Goal: Register for event/course

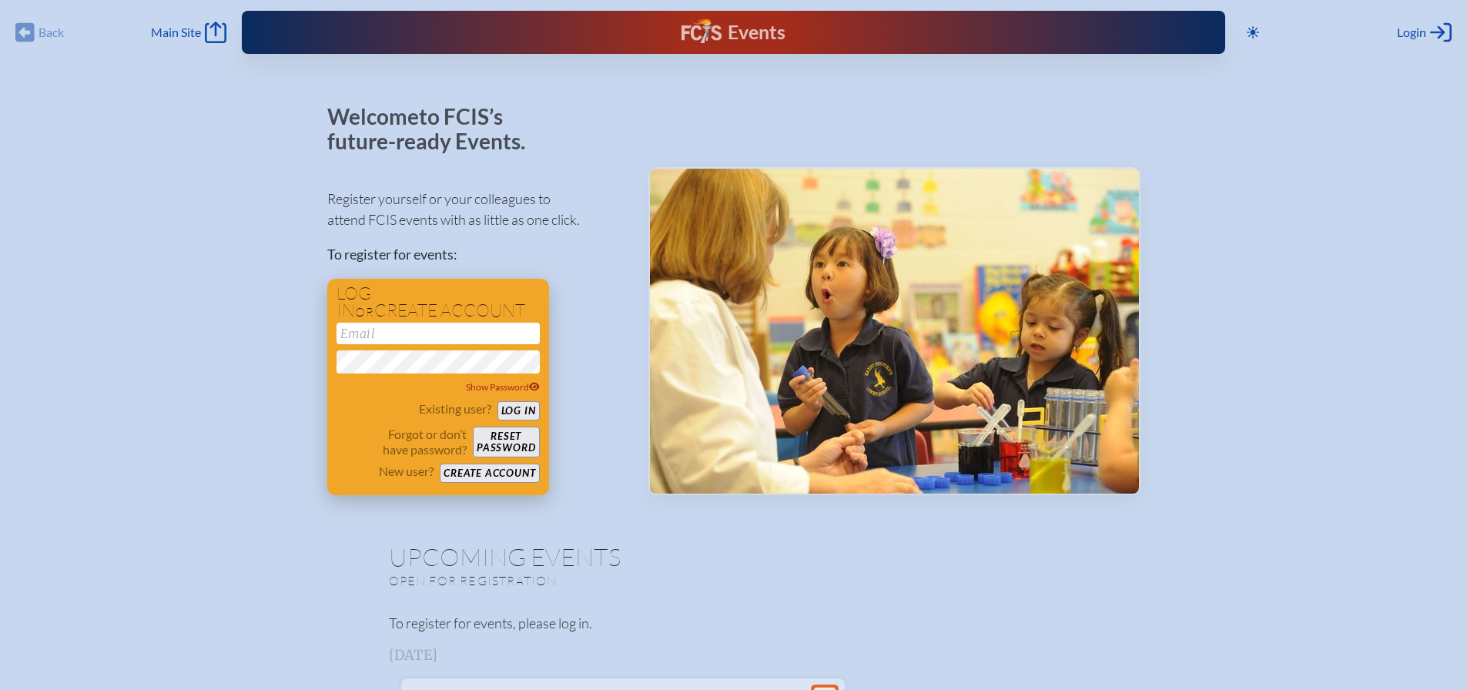
type input "[EMAIL_ADDRESS][DOMAIN_NAME]"
click at [516, 415] on button "Log in" at bounding box center [519, 410] width 42 height 19
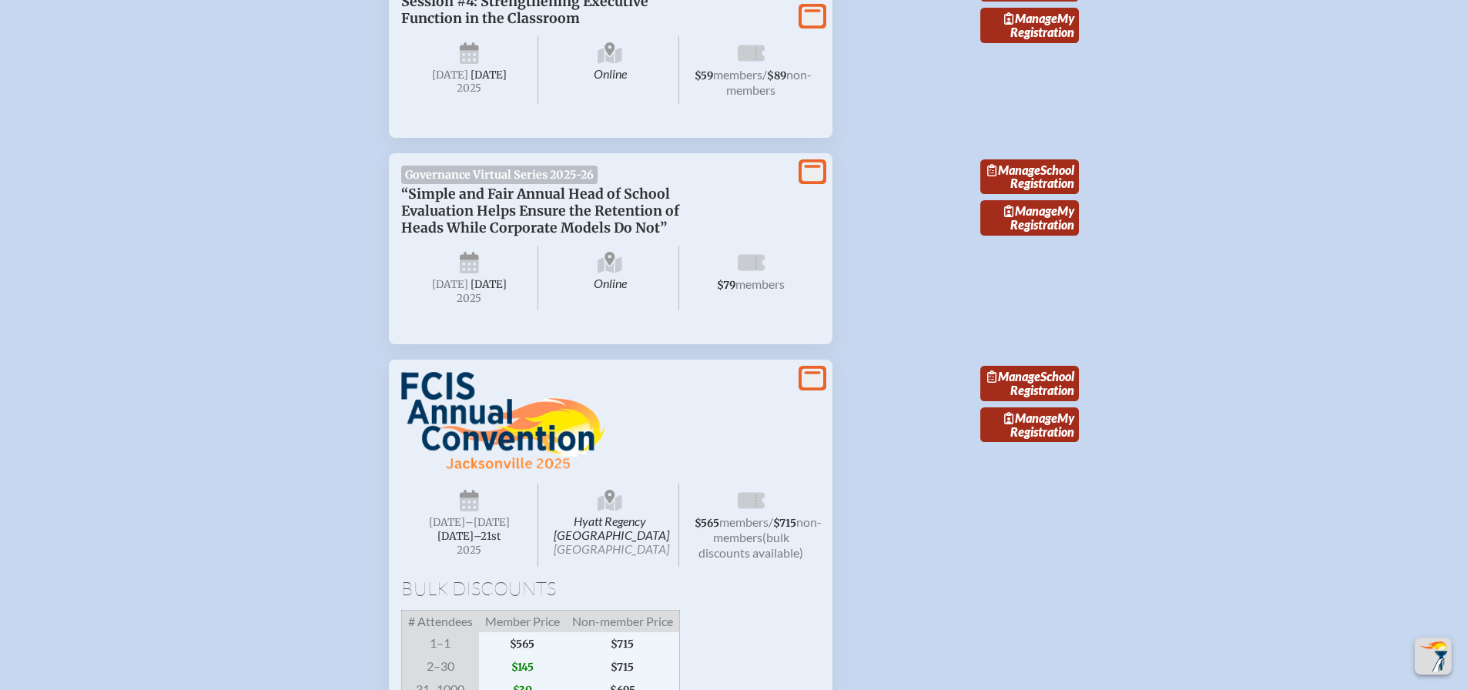
scroll to position [1155, 0]
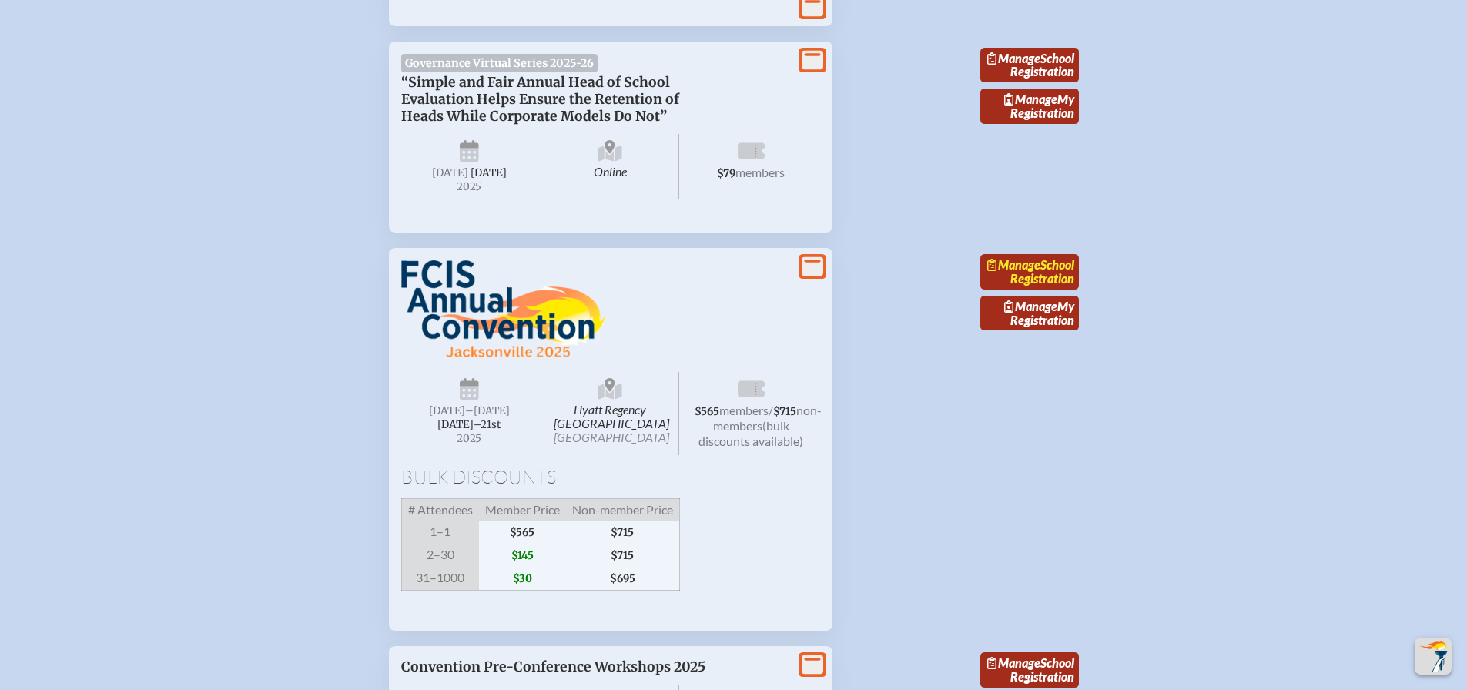
click at [1026, 290] on link "Manage School Registration" at bounding box center [1030, 271] width 99 height 35
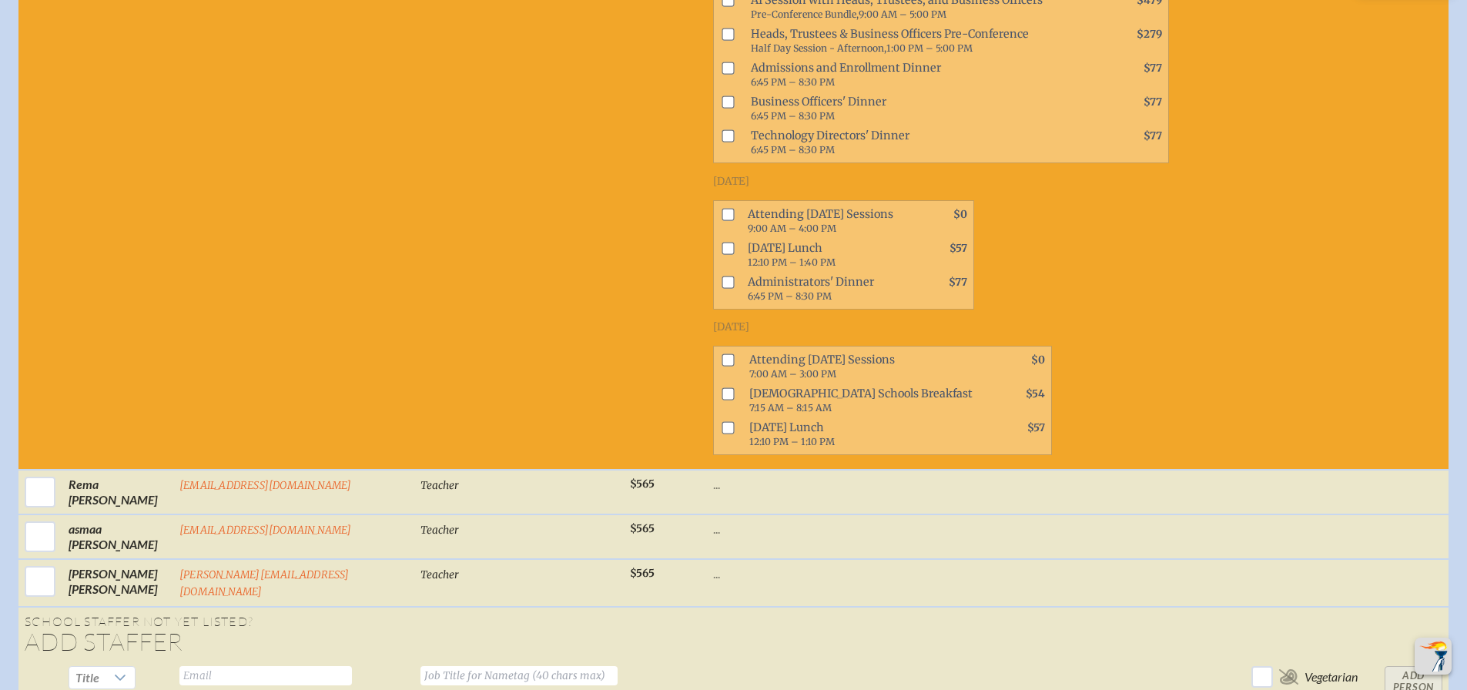
scroll to position [1464, 0]
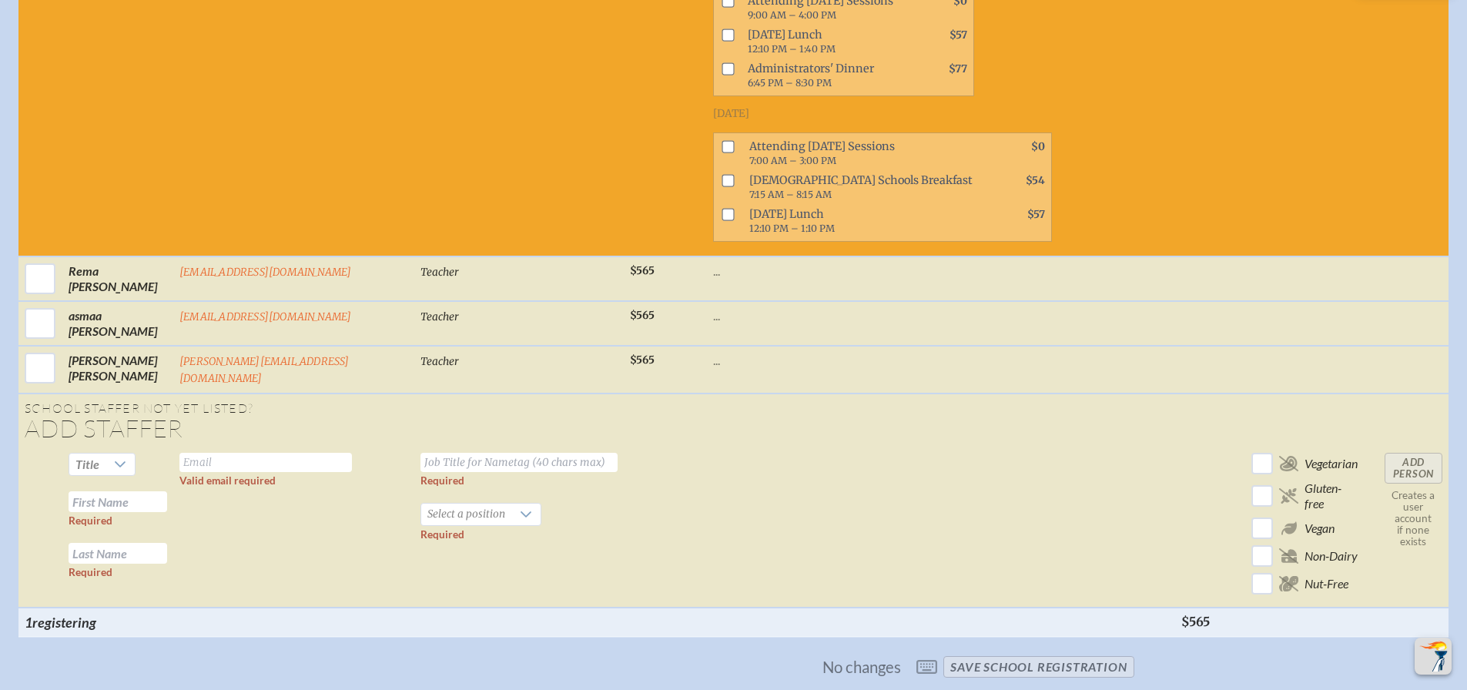
click at [245, 453] on input "text" at bounding box center [265, 462] width 173 height 19
type input "[EMAIL_ADDRESS][DOMAIN_NAME]"
click at [463, 461] on input "text" at bounding box center [519, 462] width 197 height 19
type input "Administrator"
click at [520, 508] on icon at bounding box center [526, 514] width 12 height 12
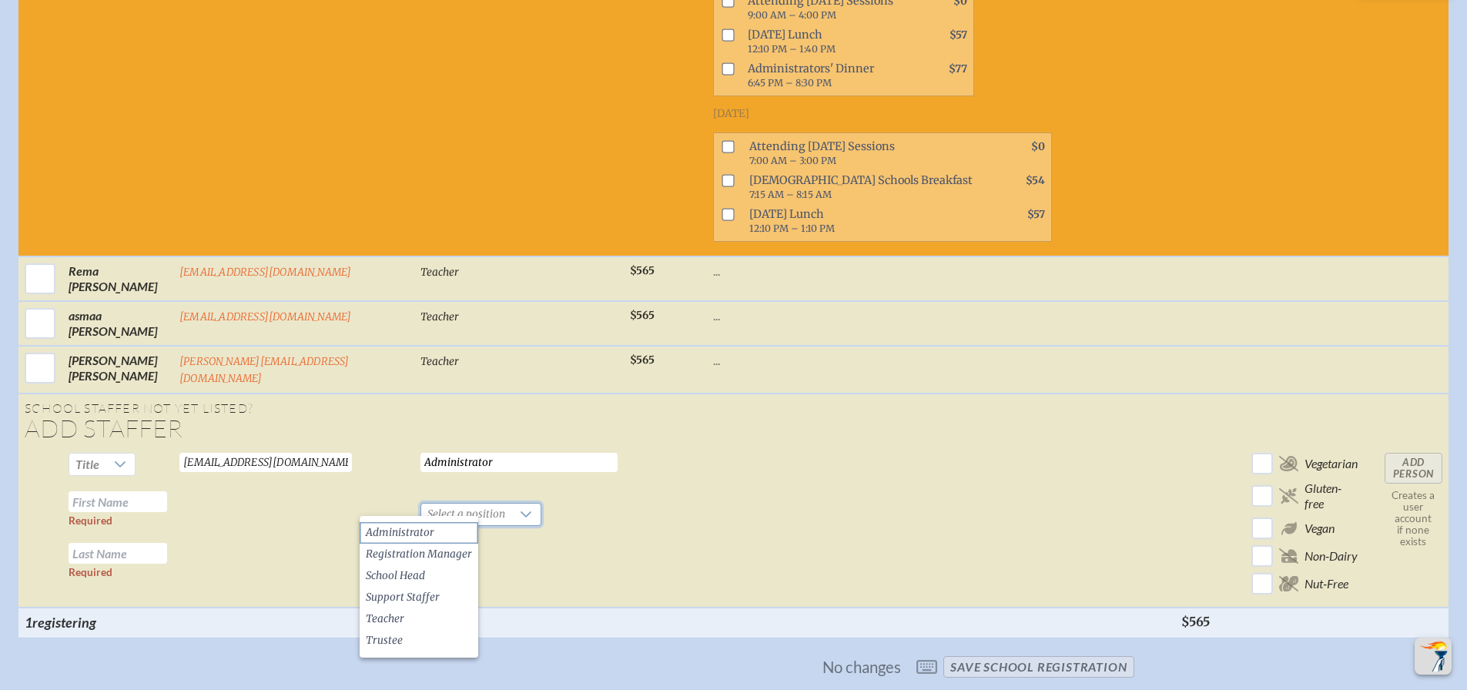
click at [448, 524] on li "Administrator" at bounding box center [419, 533] width 119 height 22
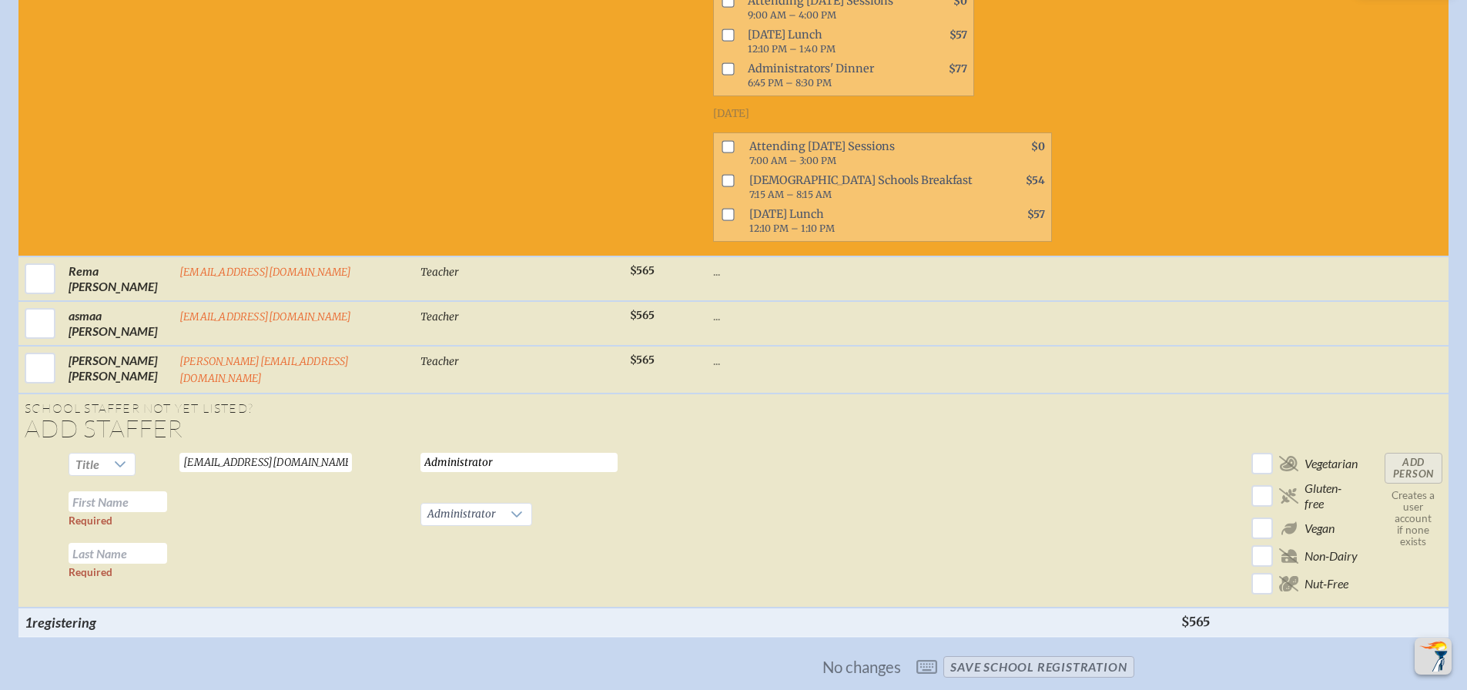
click at [141, 491] on input "text" at bounding box center [118, 501] width 99 height 21
type input "Yassin"
click at [116, 543] on input "text" at bounding box center [118, 553] width 99 height 21
type input "Zraouli"
click at [445, 462] on input "Administrator" at bounding box center [519, 462] width 197 height 19
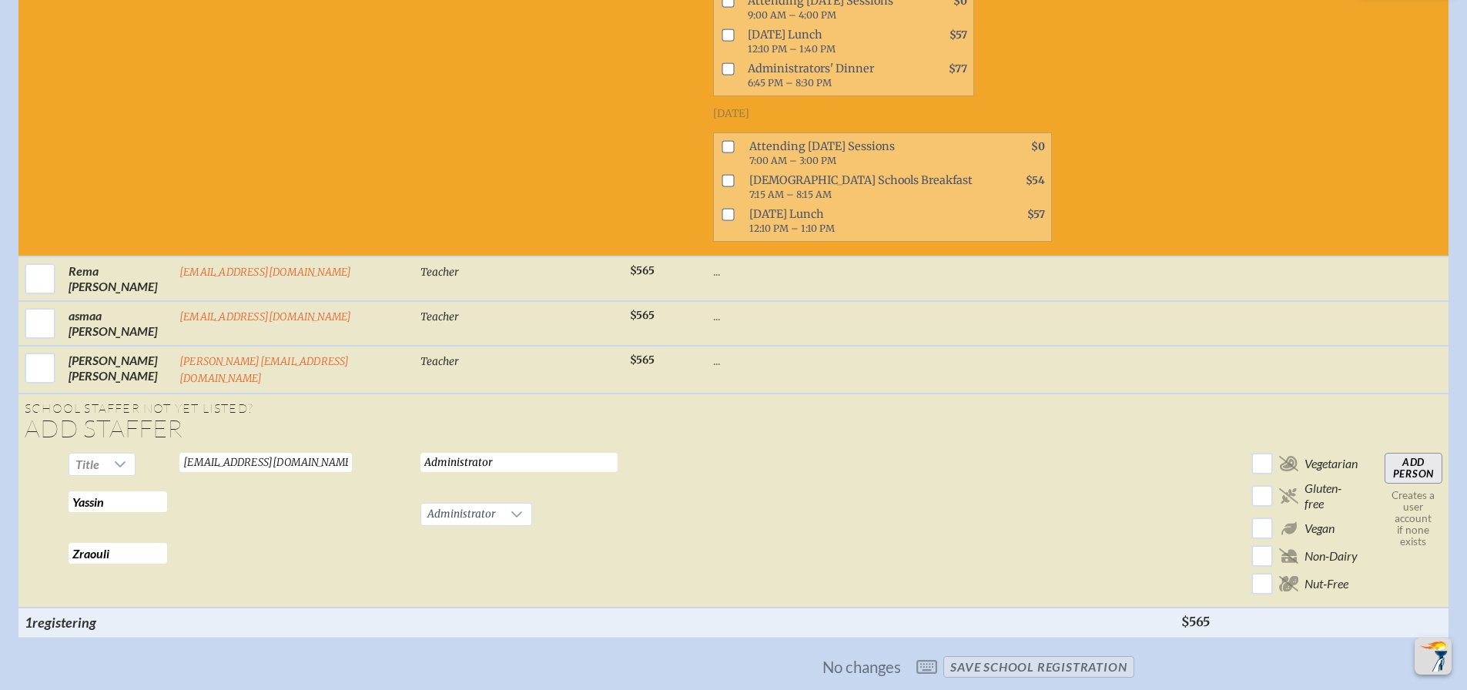
click at [445, 462] on input "Administrator" at bounding box center [519, 462] width 197 height 19
type input "Media Specialist"
click at [106, 459] on div at bounding box center [120, 465] width 29 height 22
drag, startPoint x: 102, startPoint y: 474, endPoint x: 381, endPoint y: 449, distance: 280.0
click at [101, 474] on li "Mr" at bounding box center [97, 483] width 66 height 22
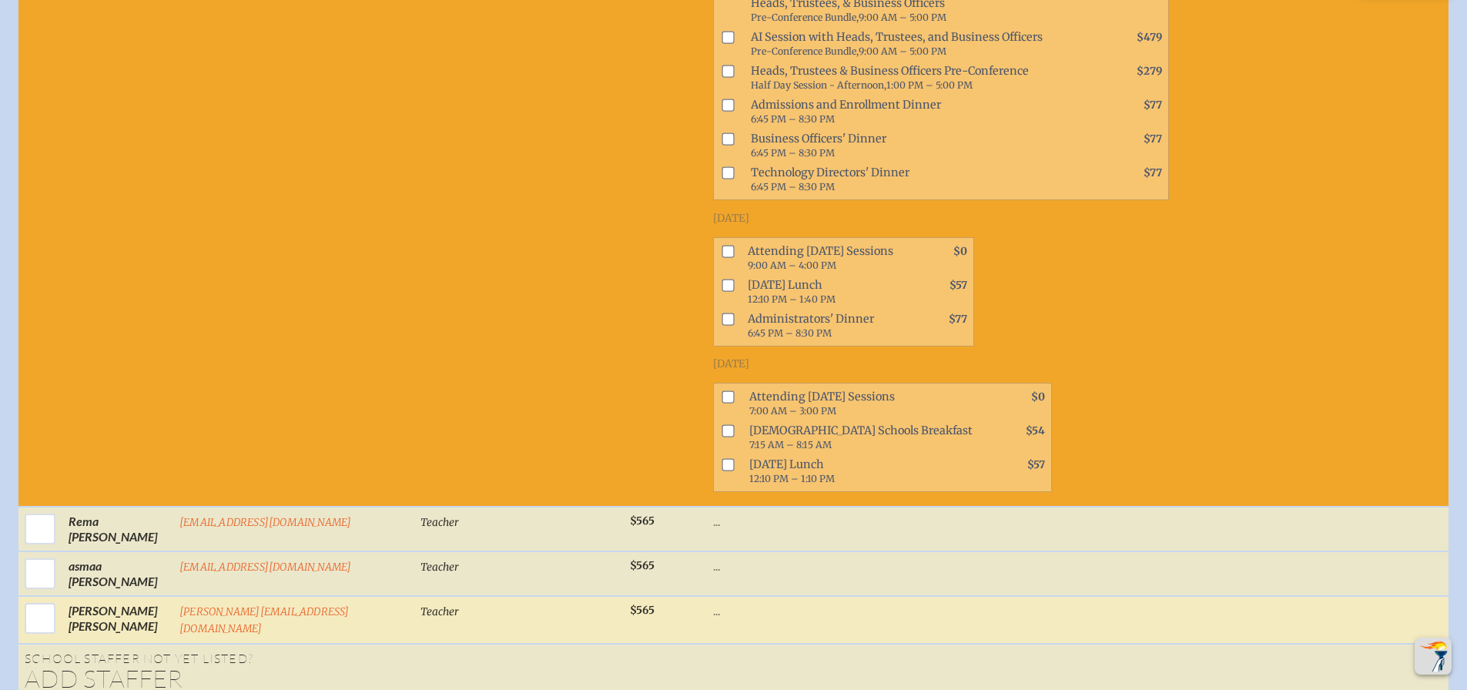
scroll to position [1541, 0]
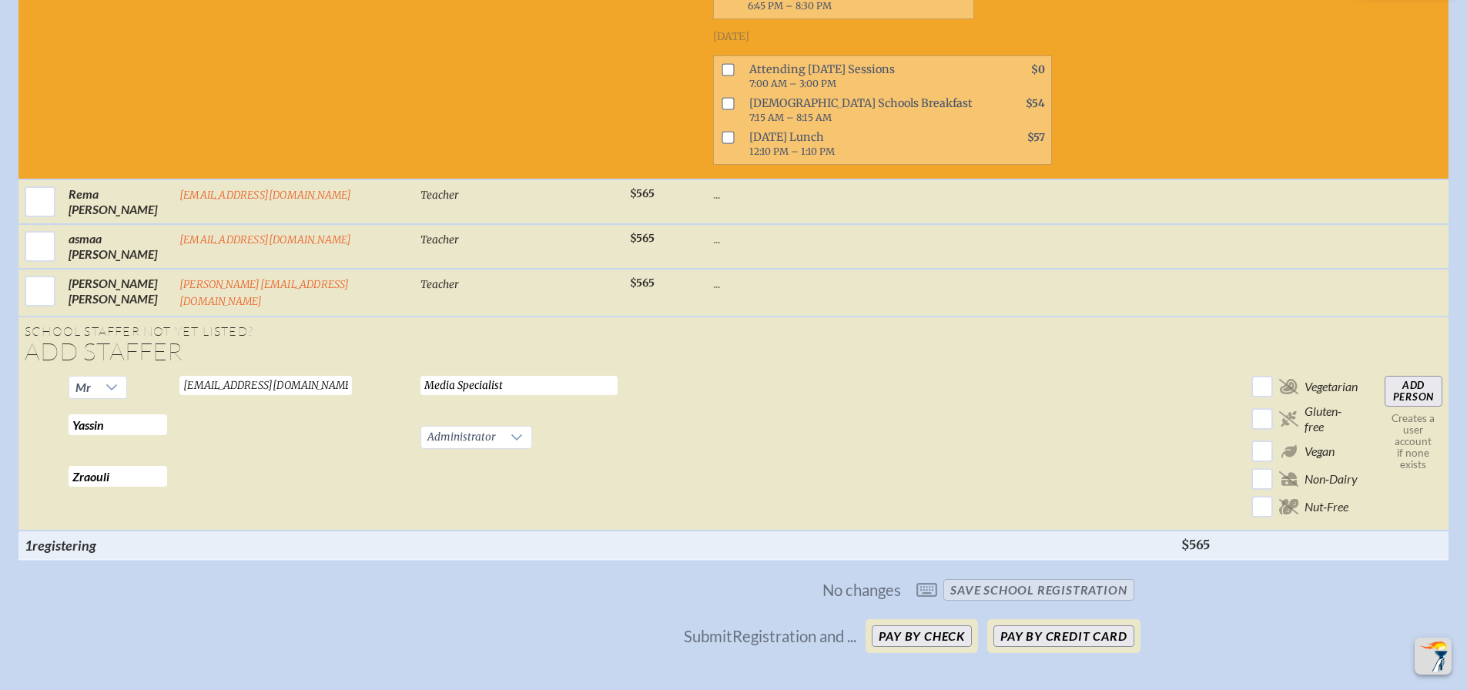
click at [1040, 599] on span "No changes save School Registration" at bounding box center [733, 590] width 813 height 34
click at [62, 538] on span "registering" at bounding box center [64, 545] width 64 height 17
click at [1020, 592] on span "No changes save School Registration" at bounding box center [733, 590] width 813 height 34
drag, startPoint x: 1405, startPoint y: 384, endPoint x: 1013, endPoint y: 414, distance: 393.2
click at [1403, 384] on input "Add Person" at bounding box center [1414, 391] width 58 height 31
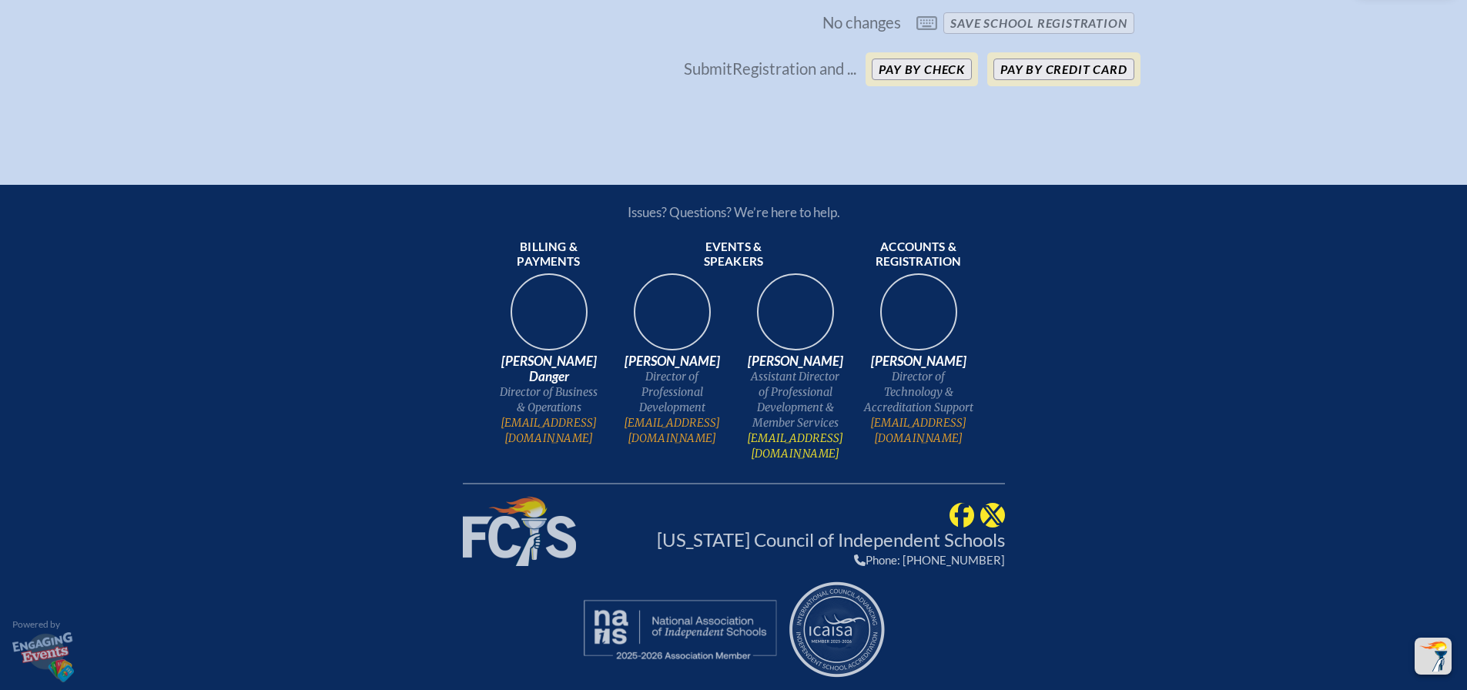
checkbox input "true"
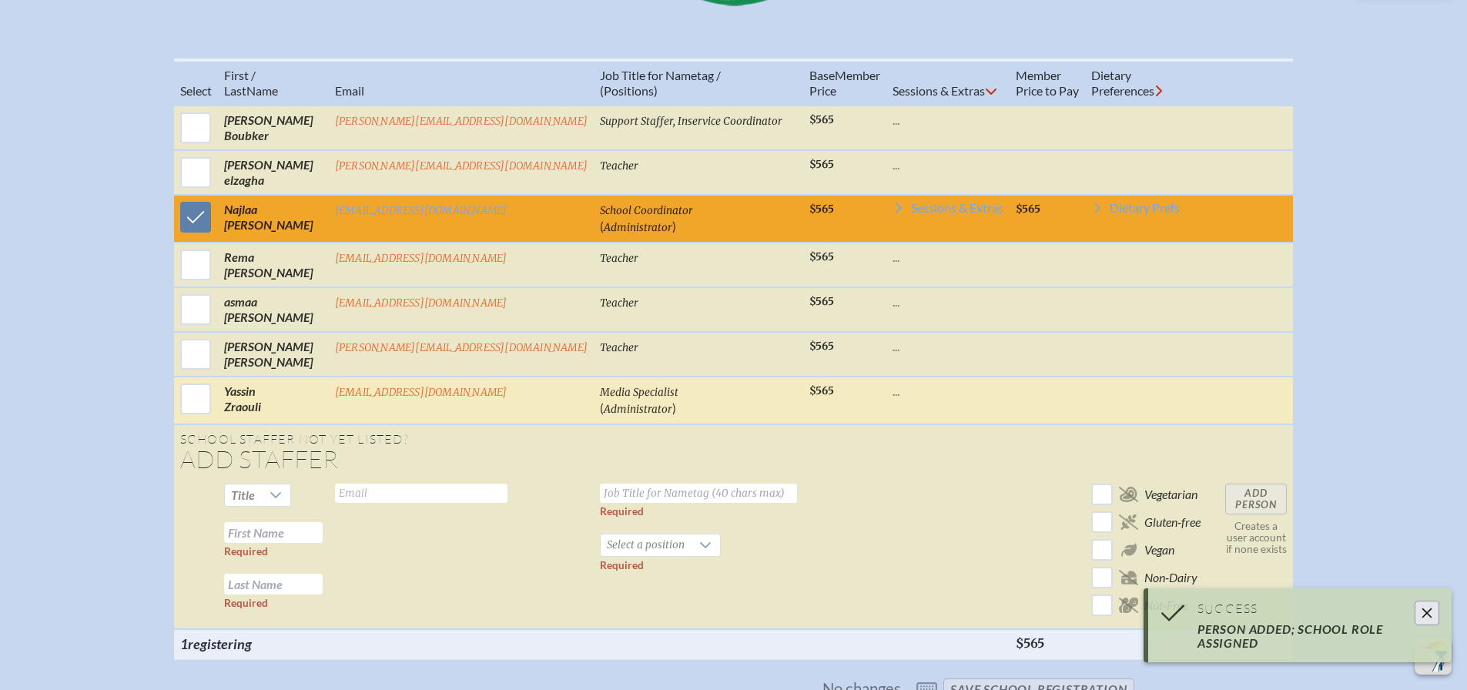
scroll to position [812, 0]
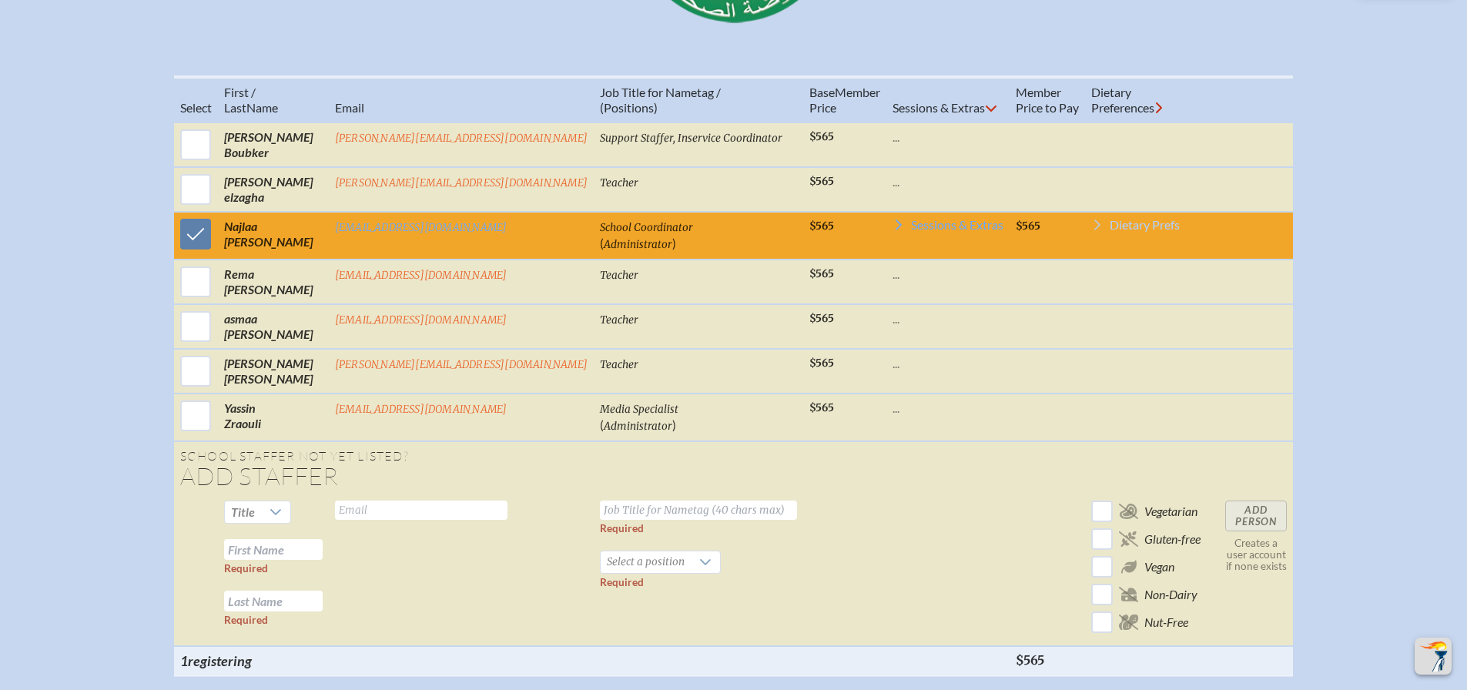
click at [1110, 231] on span "Dietary Prefs" at bounding box center [1145, 225] width 70 height 12
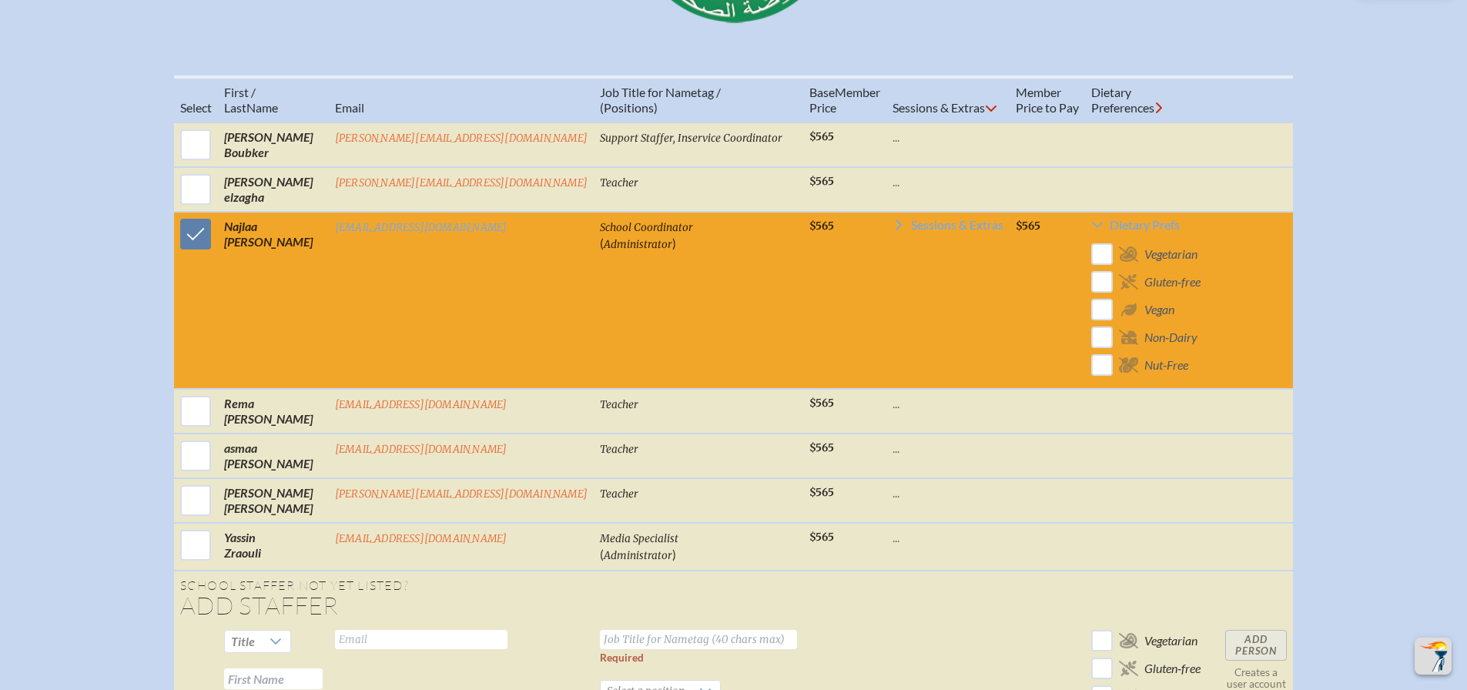
click at [911, 231] on span "Sessions & Extras" at bounding box center [957, 225] width 92 height 12
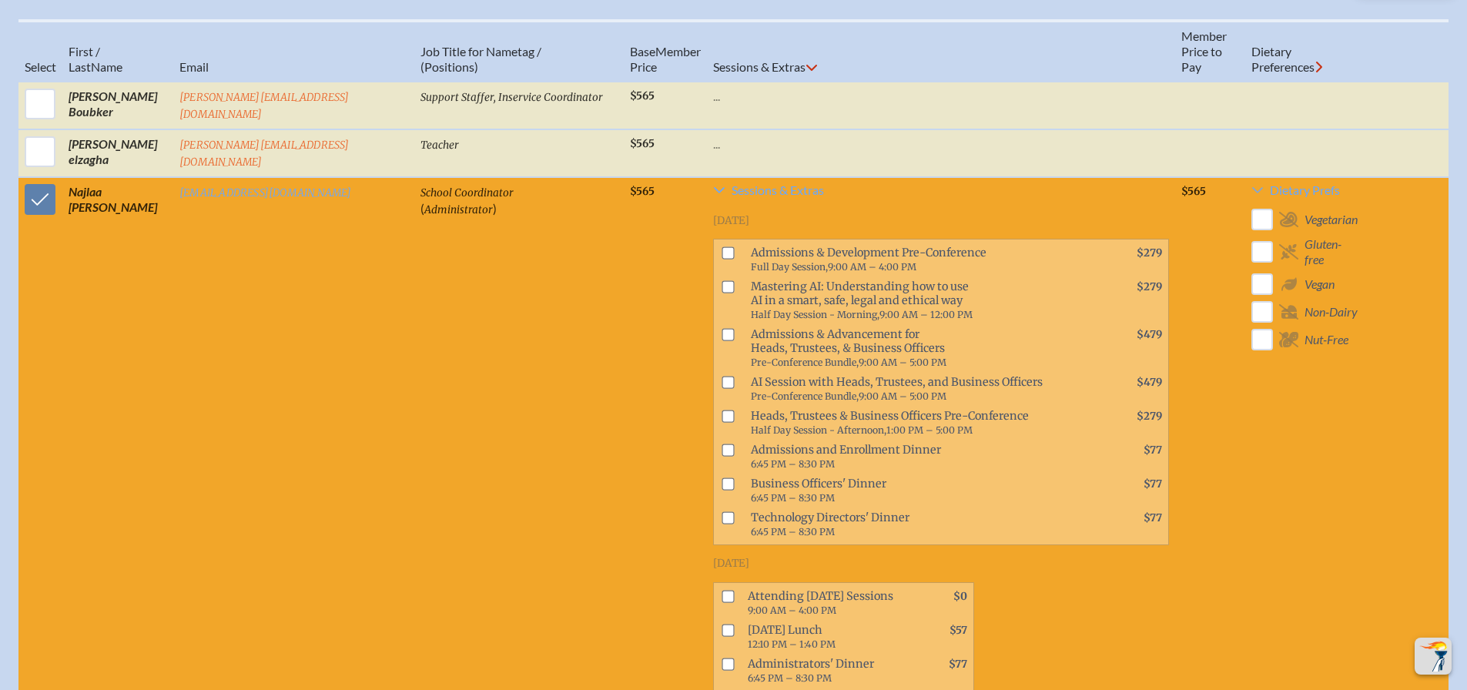
scroll to position [1043, 0]
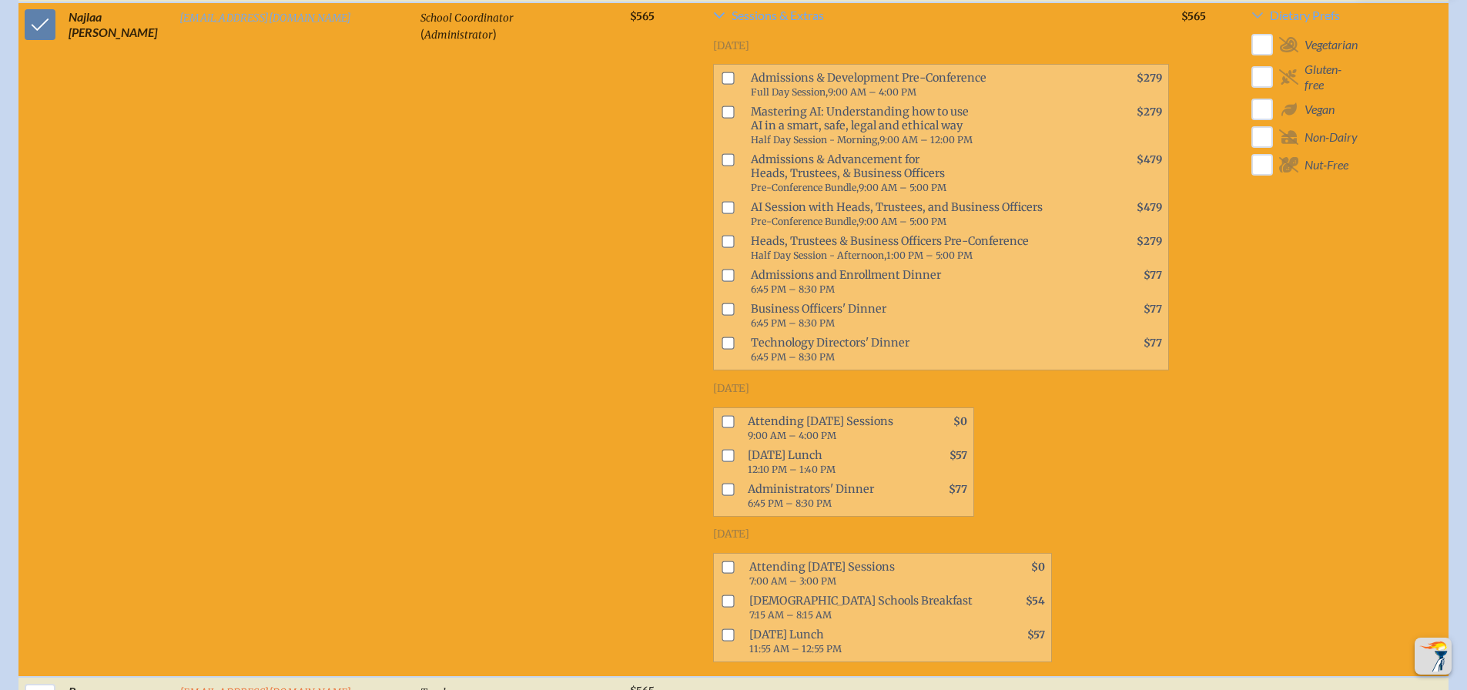
click at [722, 416] on input "checkbox" at bounding box center [728, 421] width 12 height 12
checkbox input "true"
click at [714, 557] on li "Attending [DATE] Sessions 7:00 AM – 3:00 PM $0" at bounding box center [882, 574] width 337 height 34
click at [722, 561] on input "checkbox" at bounding box center [728, 567] width 12 height 12
checkbox input "true"
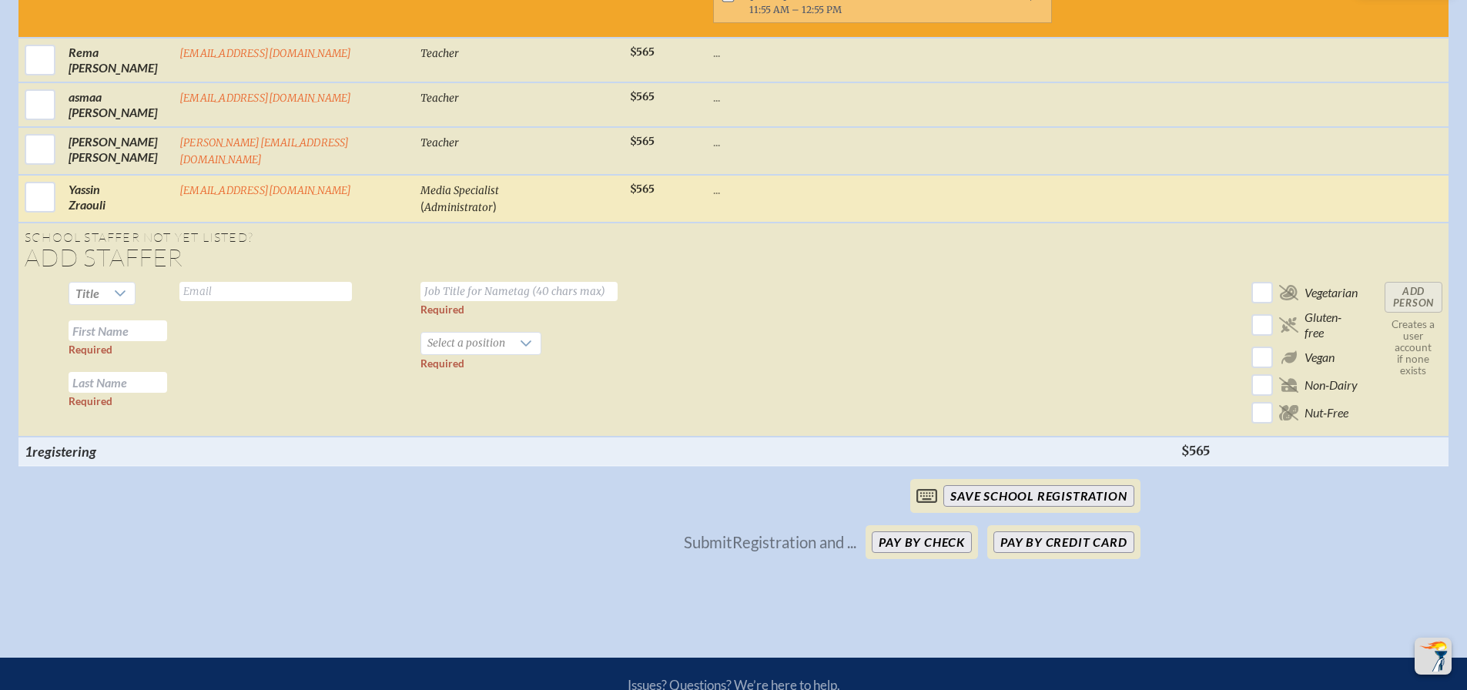
scroll to position [1659, 0]
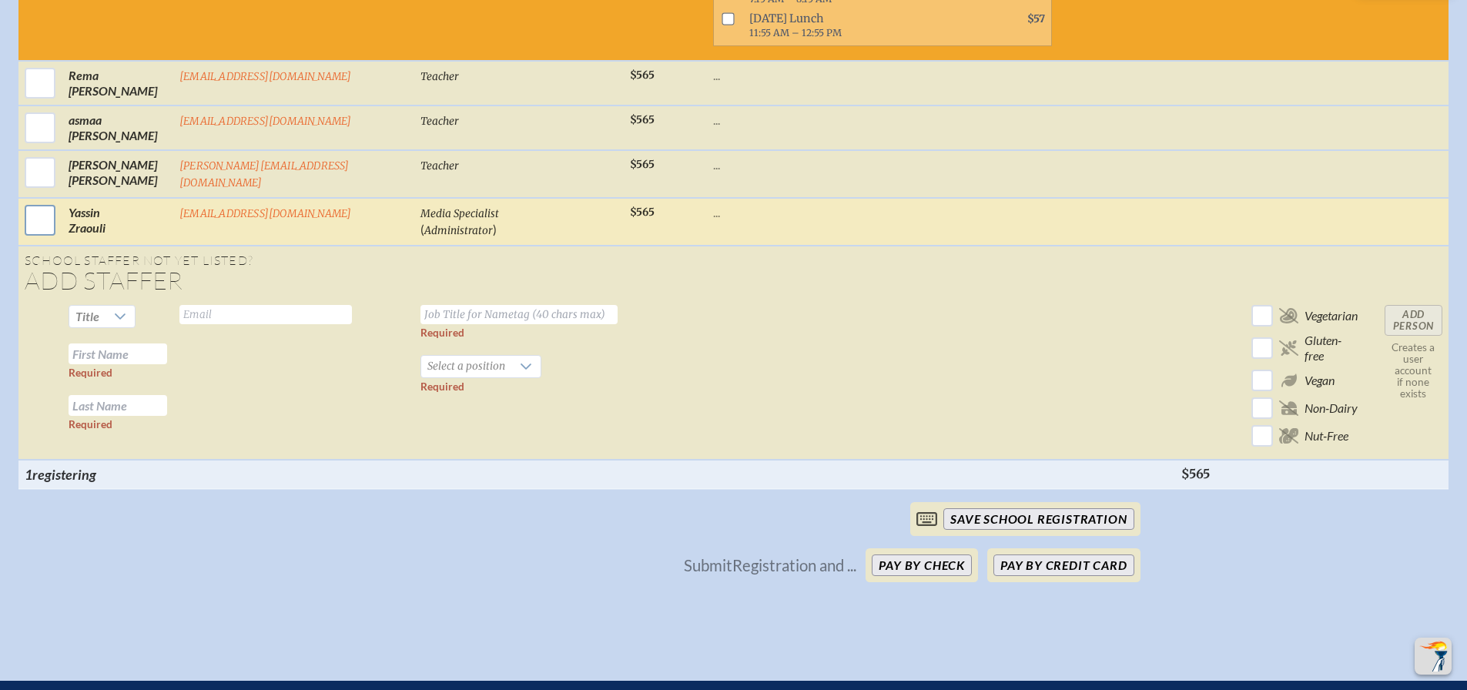
click at [35, 211] on input "checkbox" at bounding box center [40, 220] width 39 height 39
checkbox input "true"
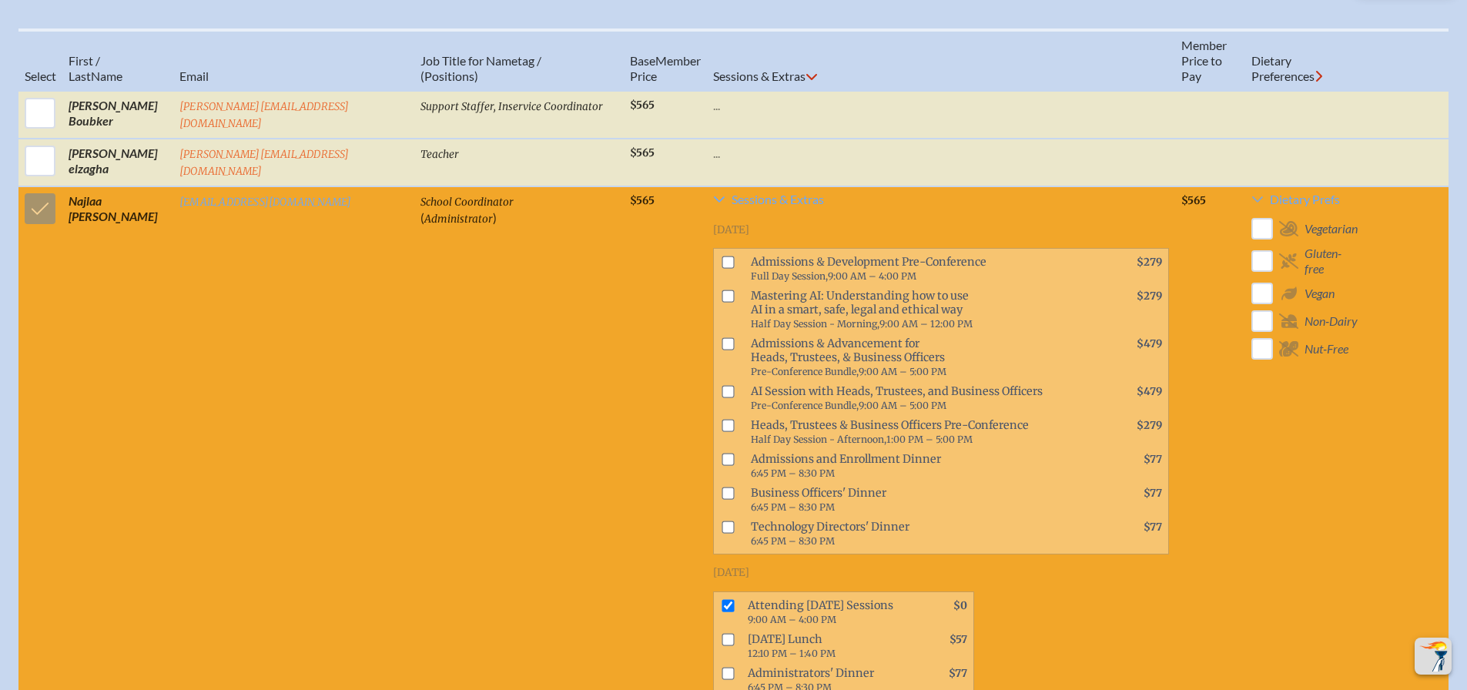
scroll to position [812, 0]
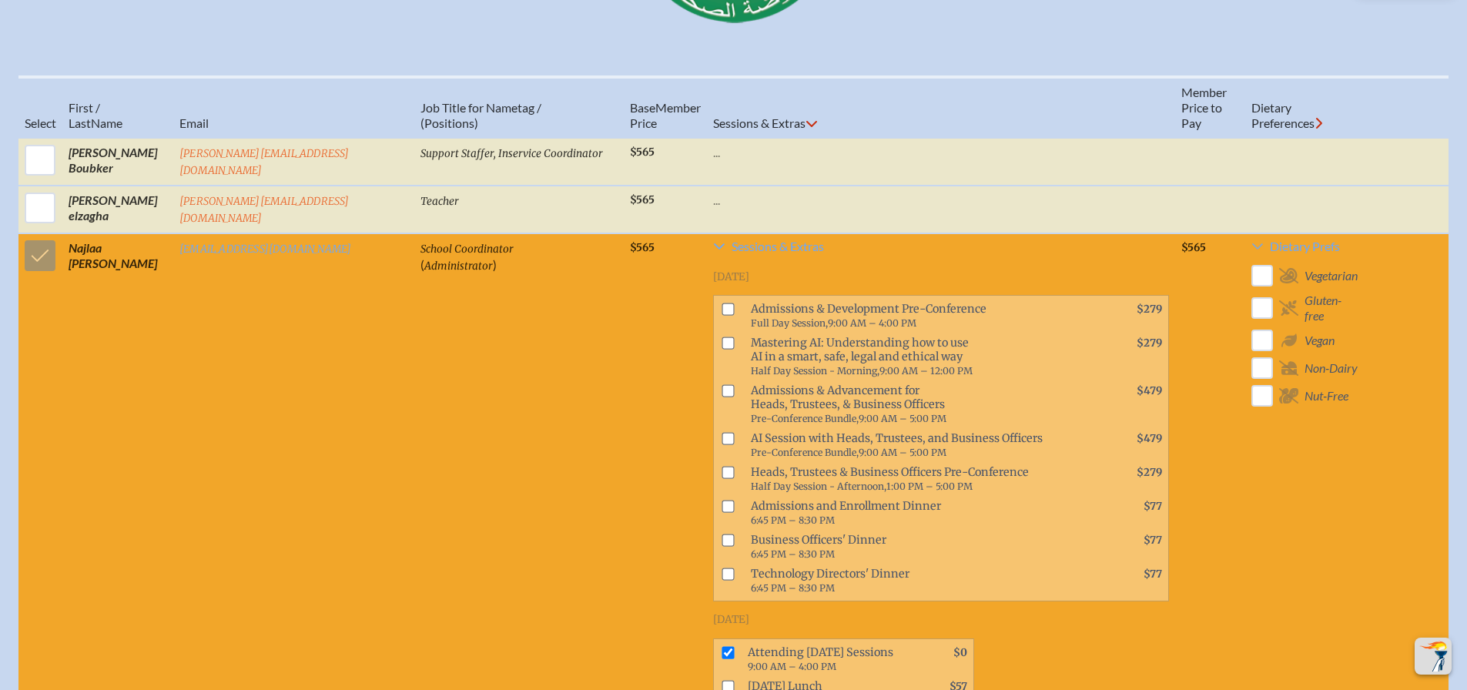
click at [33, 259] on td at bounding box center [40, 570] width 44 height 675
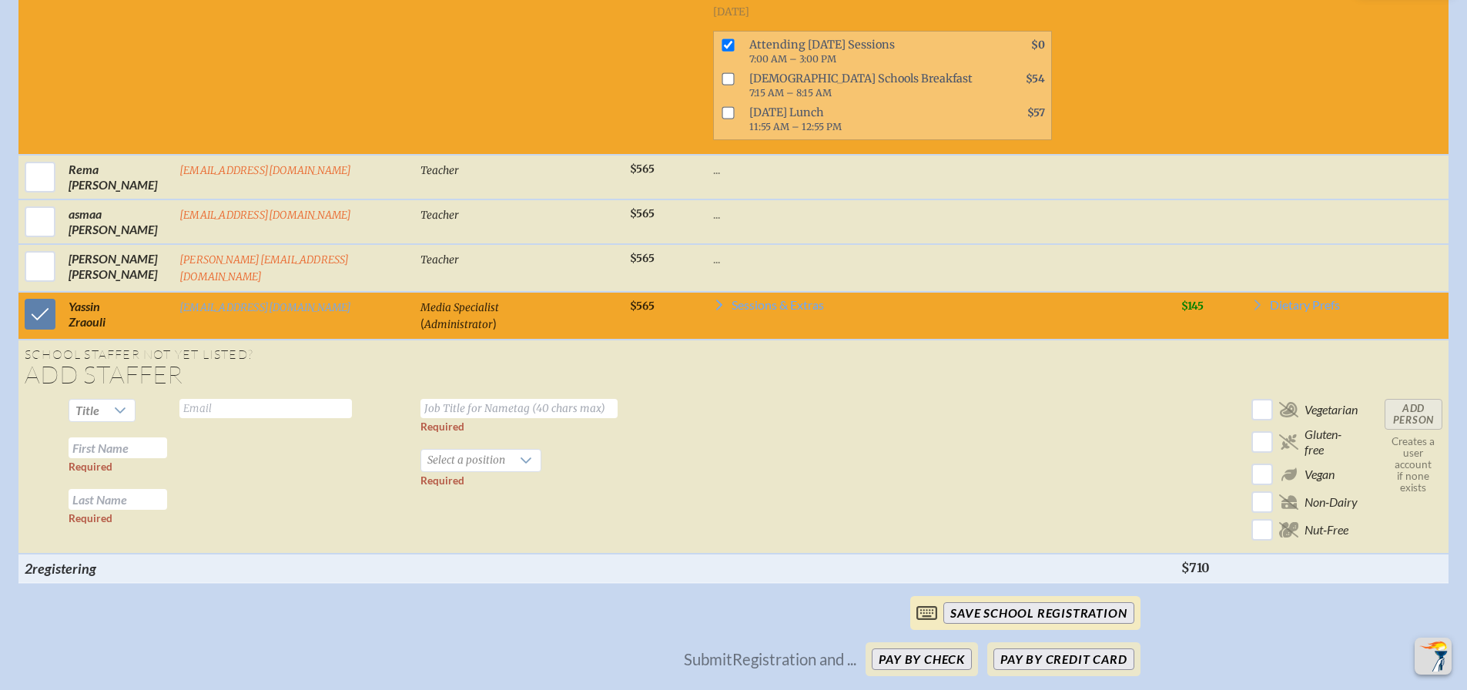
scroll to position [1736, 0]
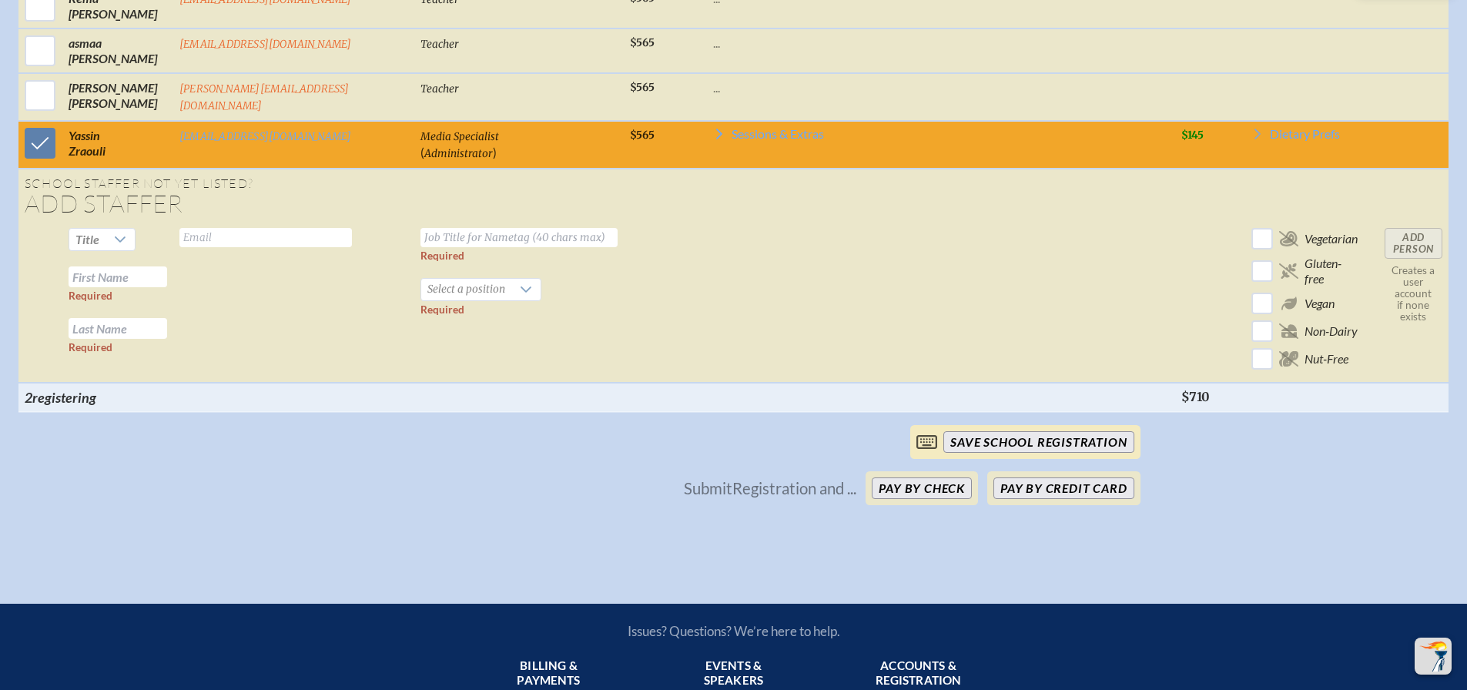
click at [1071, 450] on input "save School Registration" at bounding box center [1039, 442] width 190 height 22
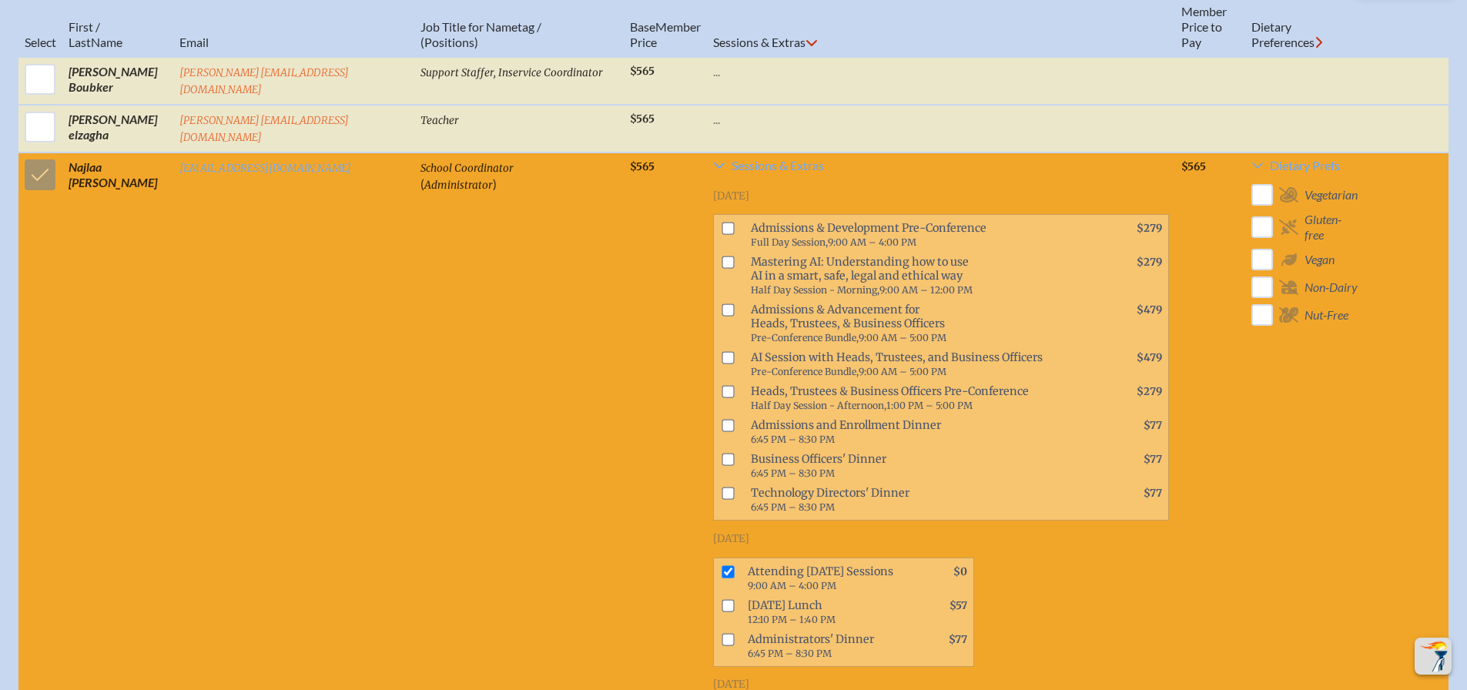
scroll to position [889, 0]
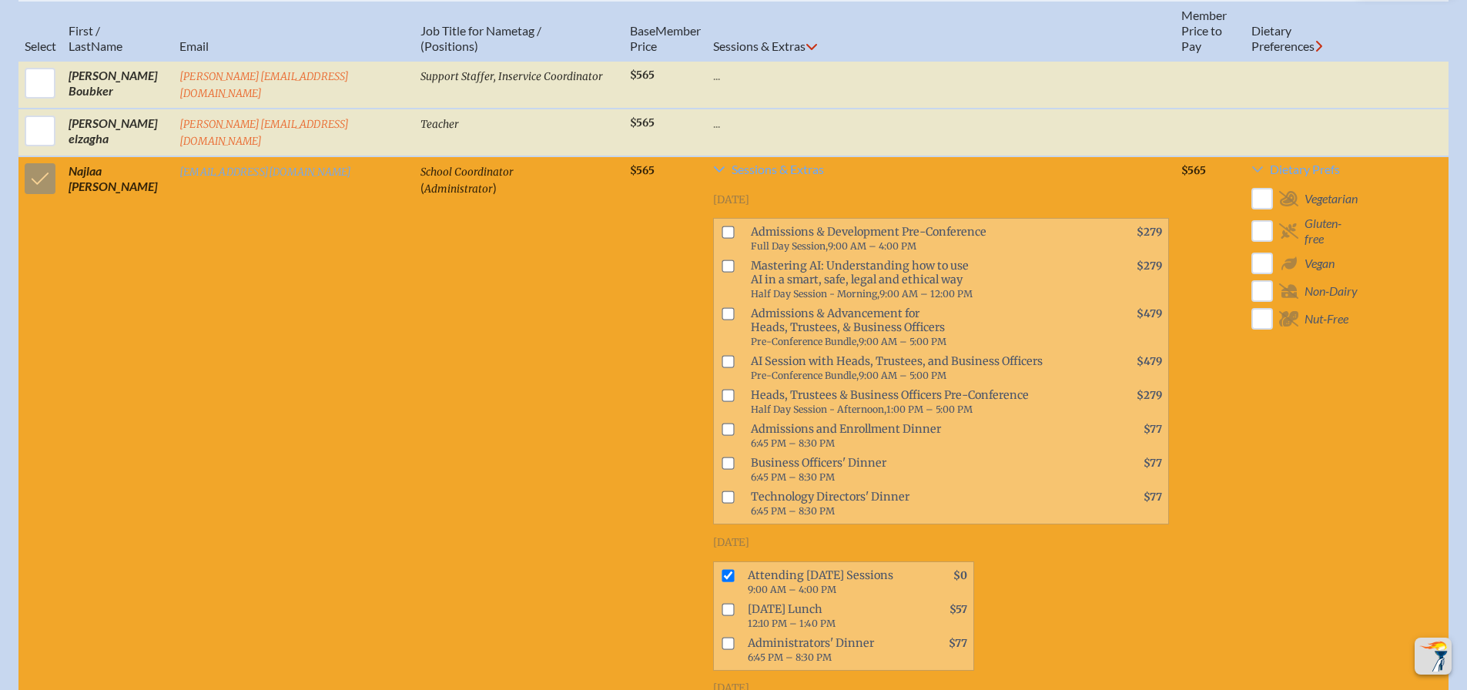
click at [1175, 185] on td "$565" at bounding box center [1210, 493] width 70 height 675
click at [51, 182] on td at bounding box center [40, 493] width 44 height 675
click at [41, 180] on td at bounding box center [40, 493] width 44 height 675
click at [722, 239] on input "checkbox" at bounding box center [728, 232] width 12 height 12
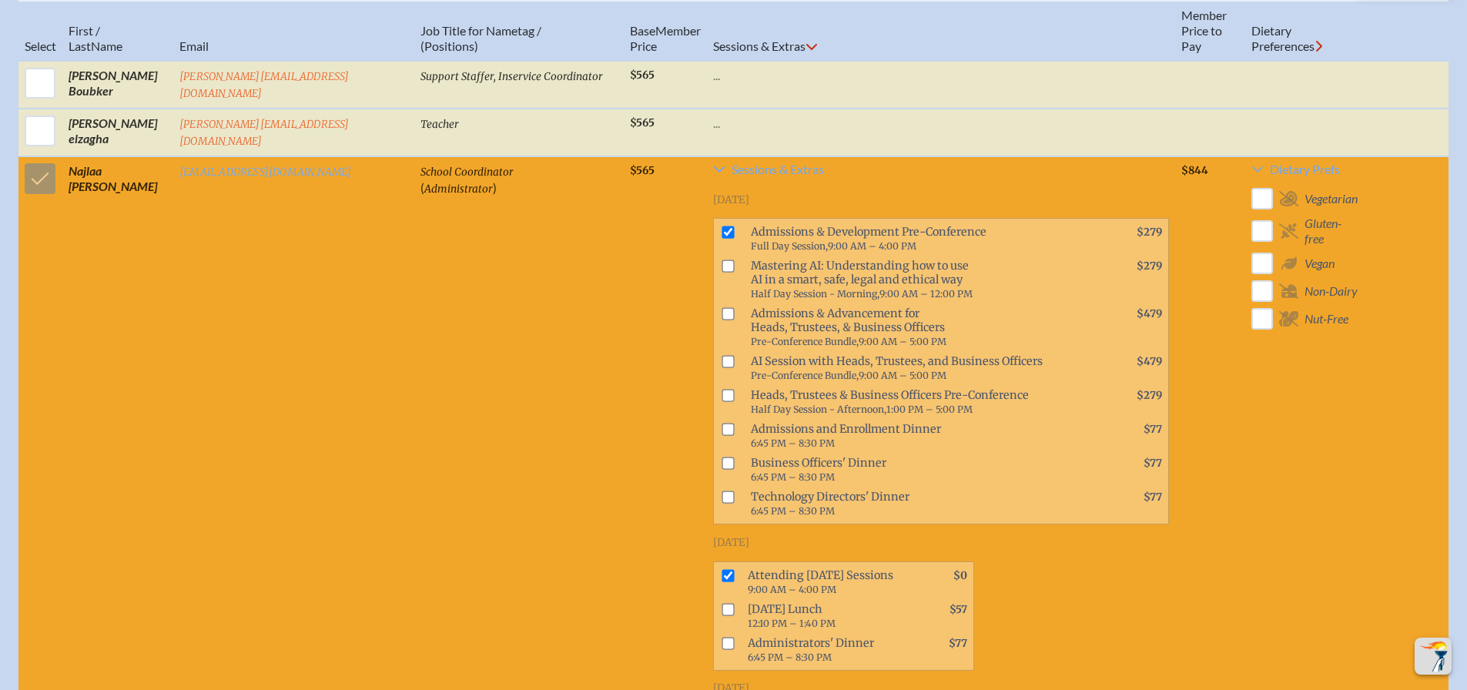
checkbox input "false"
click at [42, 189] on td at bounding box center [40, 493] width 44 height 675
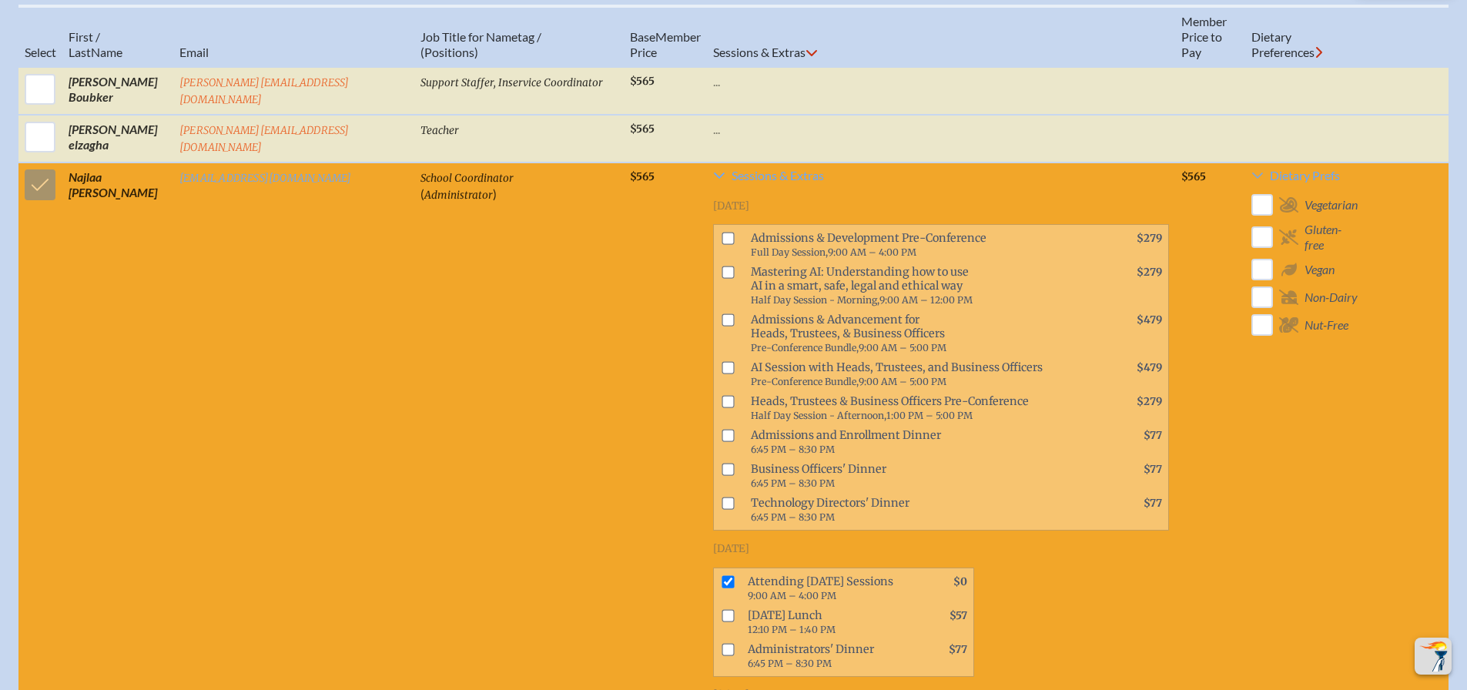
scroll to position [812, 0]
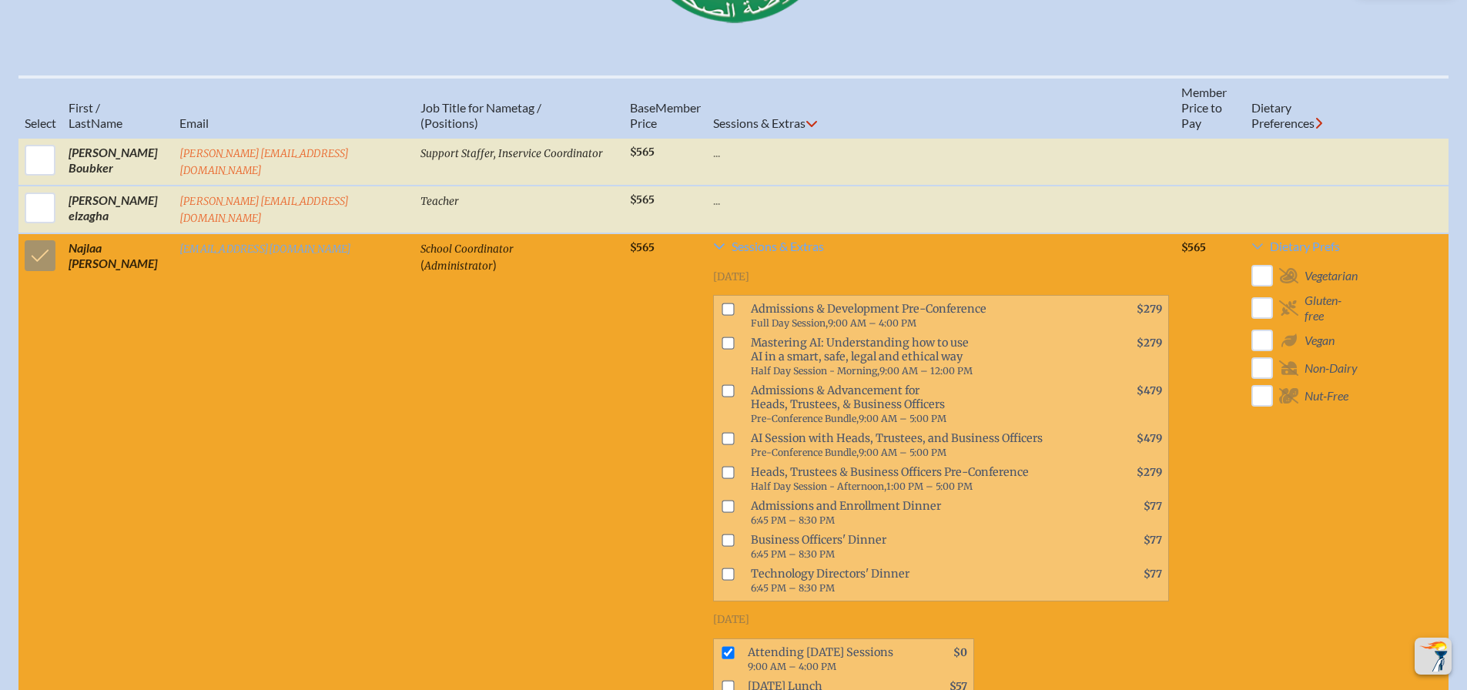
click at [30, 258] on td at bounding box center [40, 570] width 44 height 675
click at [1308, 253] on span "Dietary Prefs" at bounding box center [1305, 246] width 70 height 12
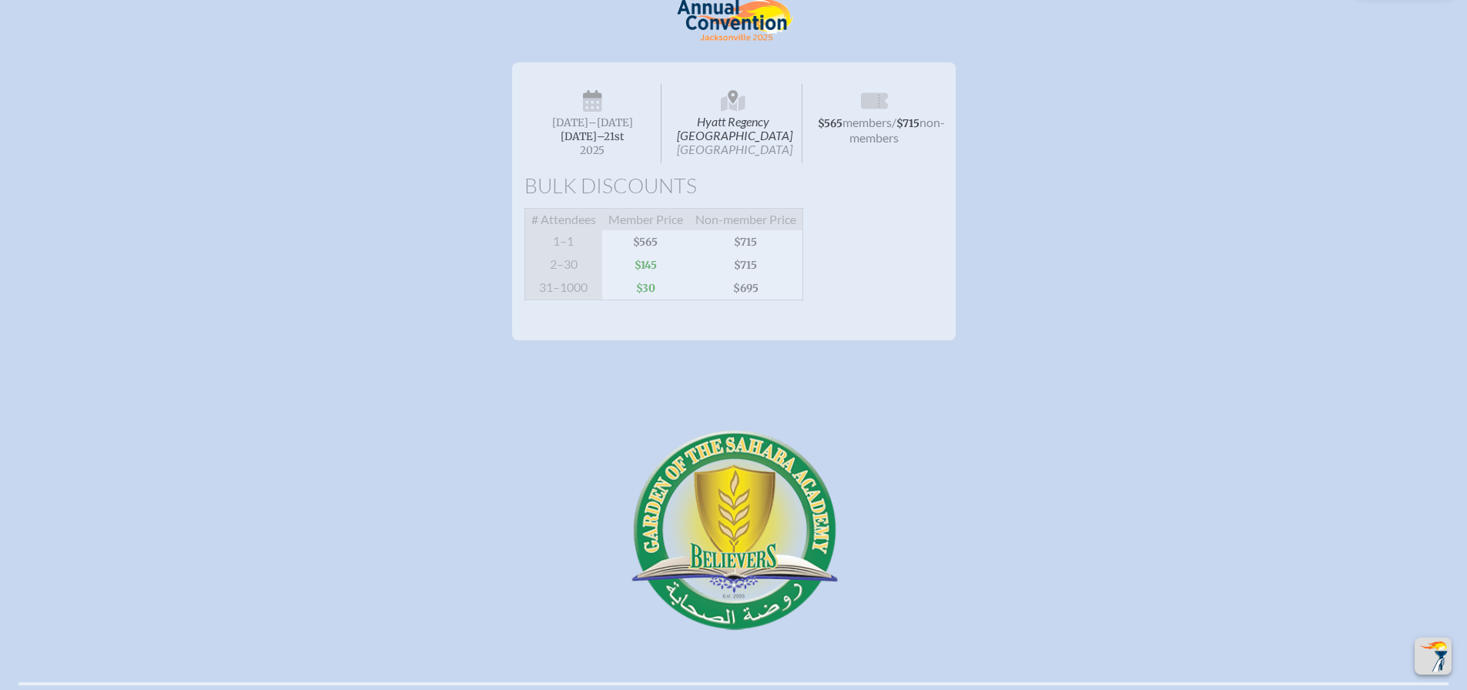
scroll to position [0, 0]
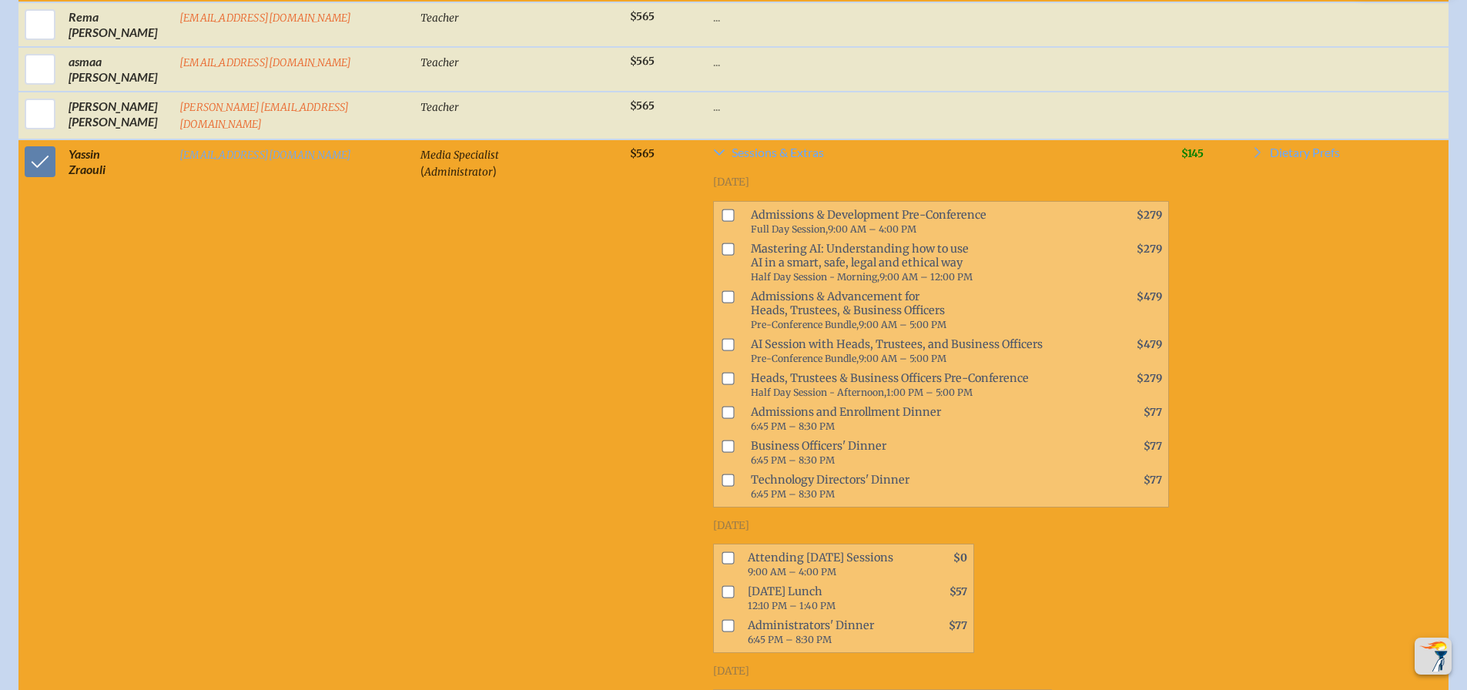
scroll to position [1618, 0]
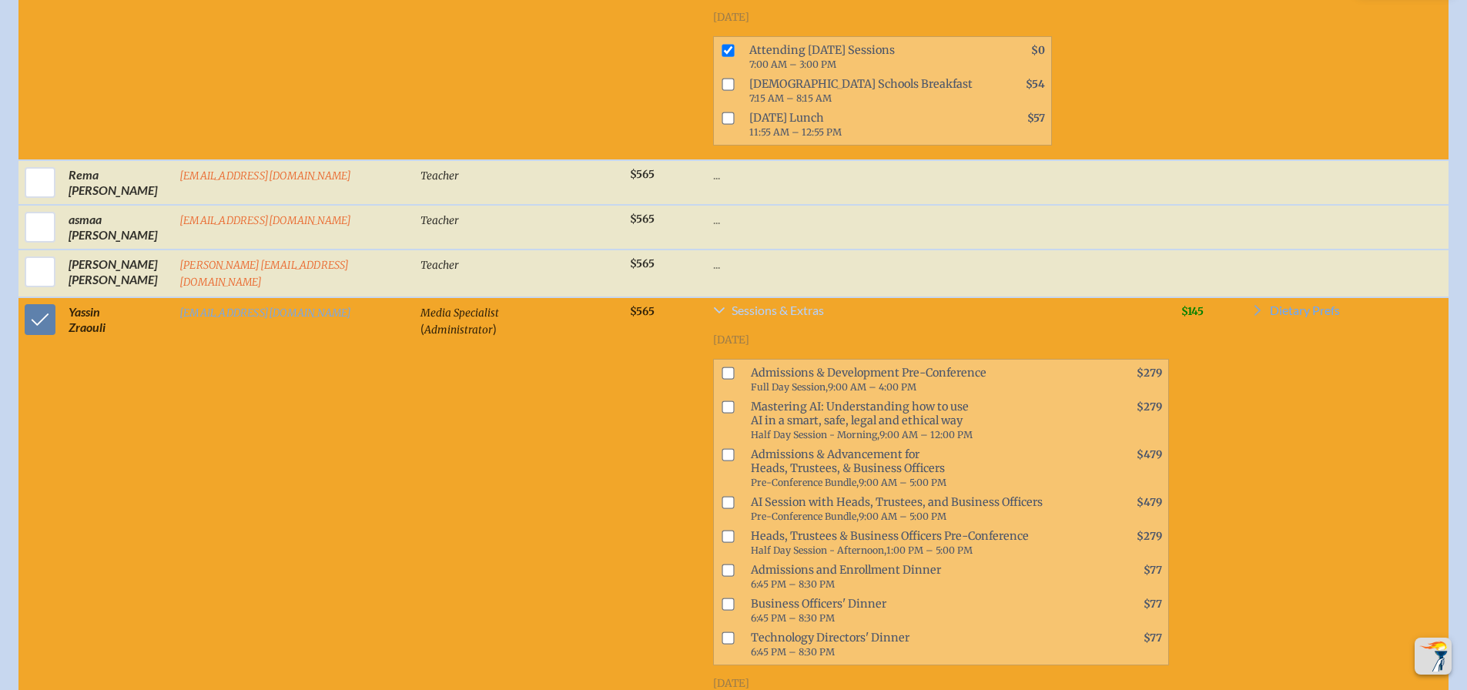
click at [732, 304] on span "Sessions & Extras" at bounding box center [778, 310] width 92 height 12
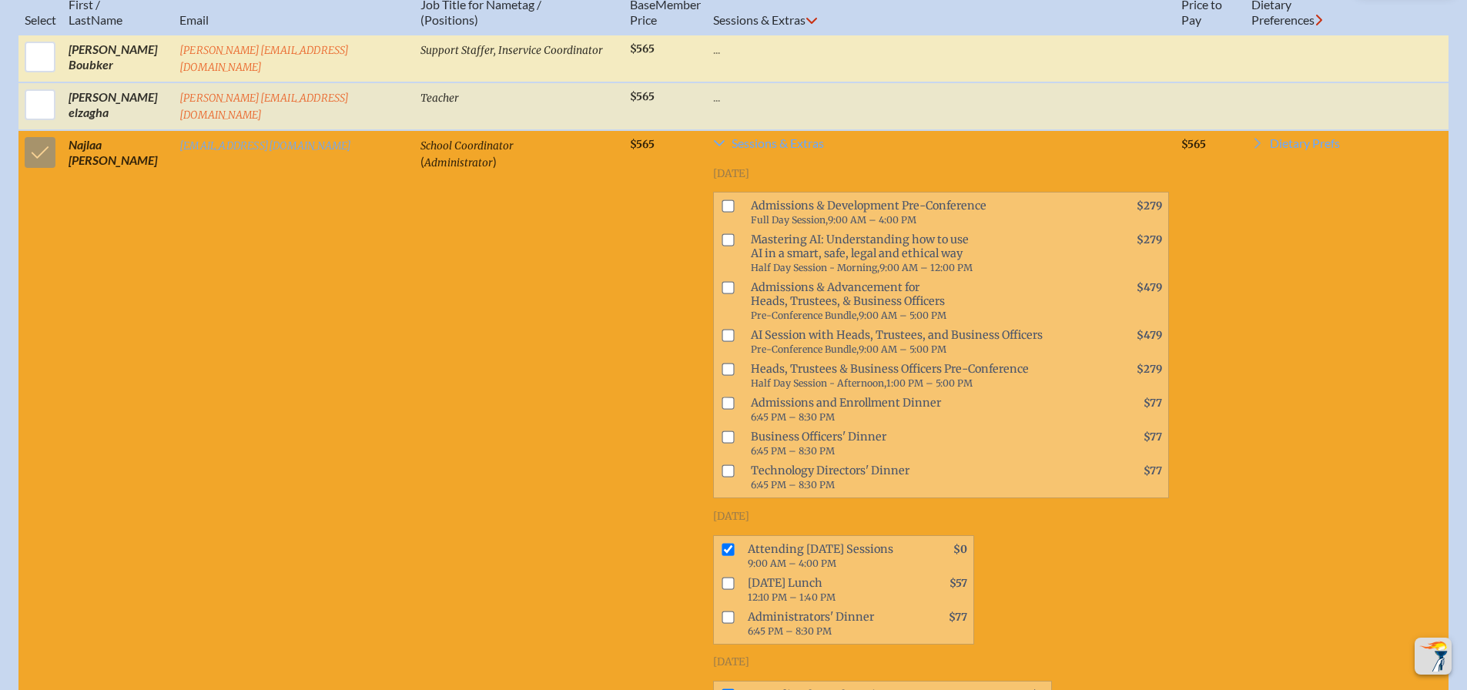
scroll to position [693, 0]
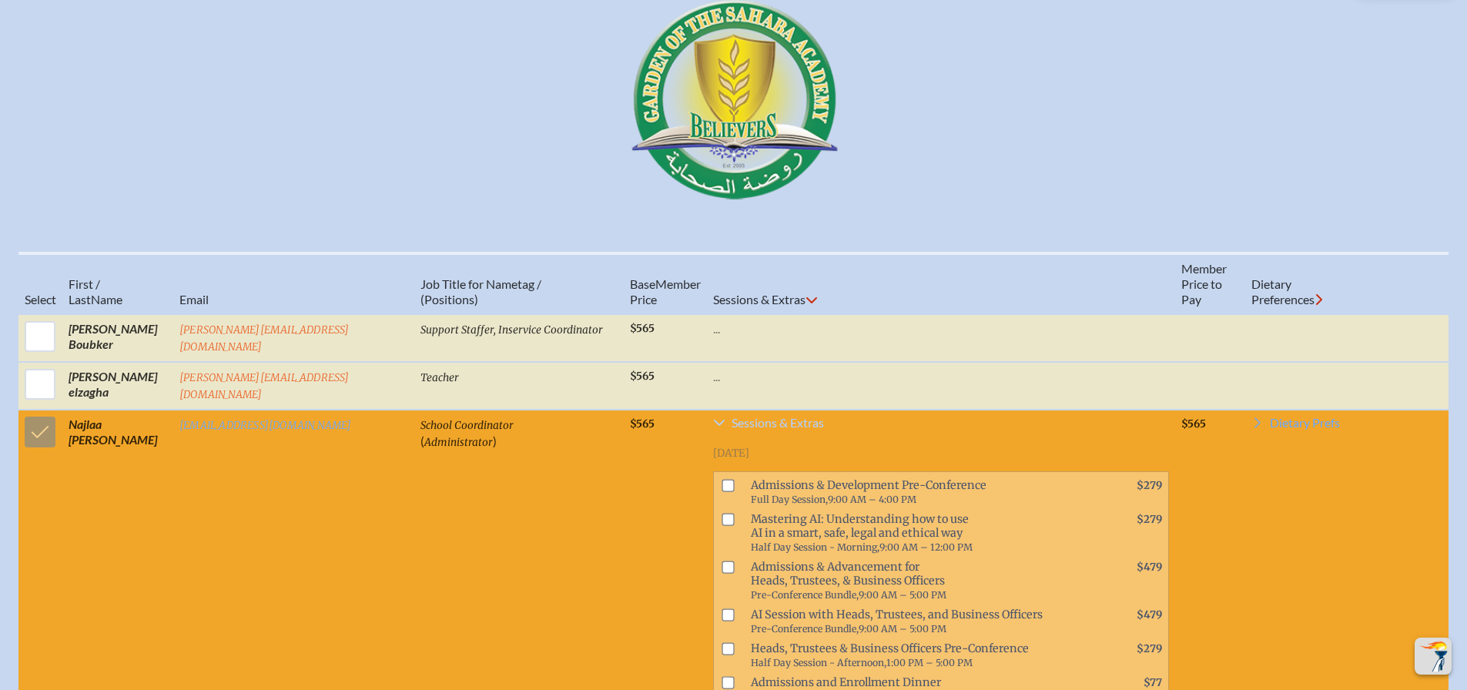
click at [746, 417] on span "Sessions & Extras" at bounding box center [778, 423] width 92 height 12
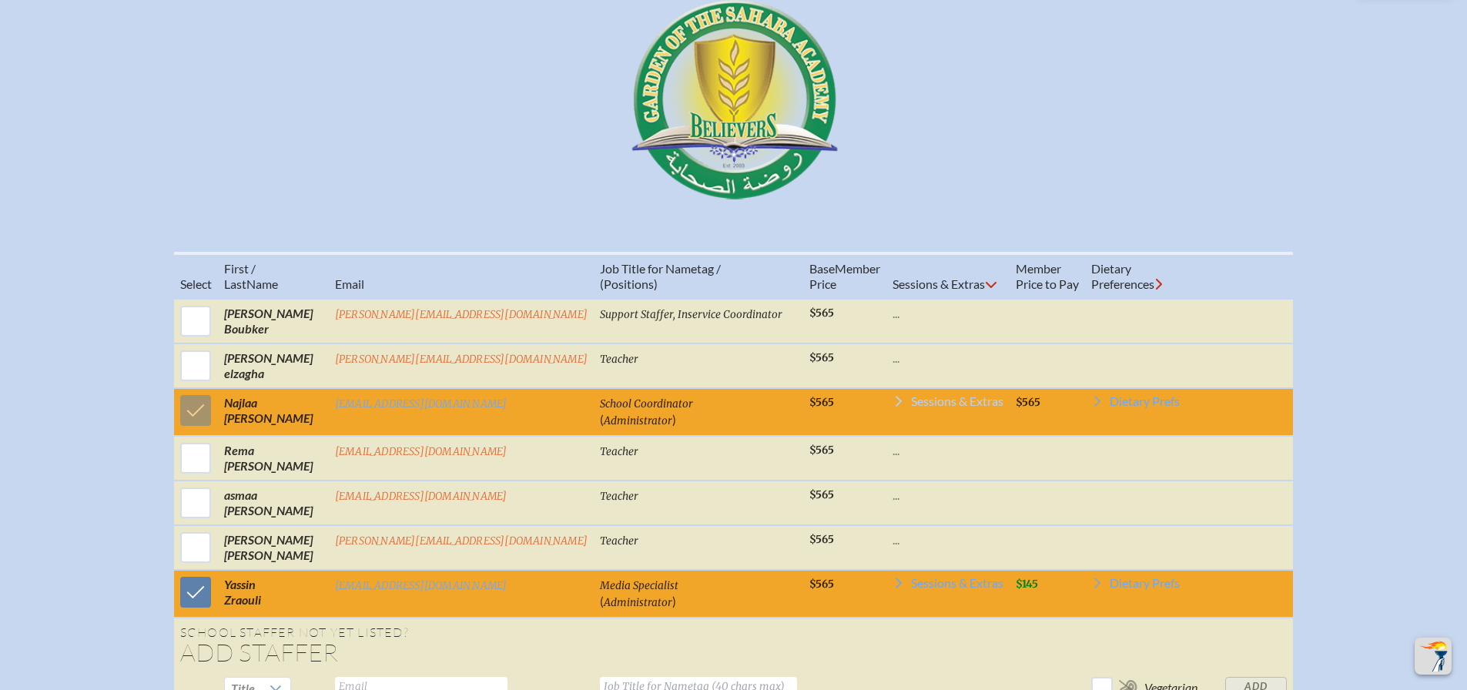
click at [911, 395] on span "Sessions & Extras" at bounding box center [957, 401] width 92 height 12
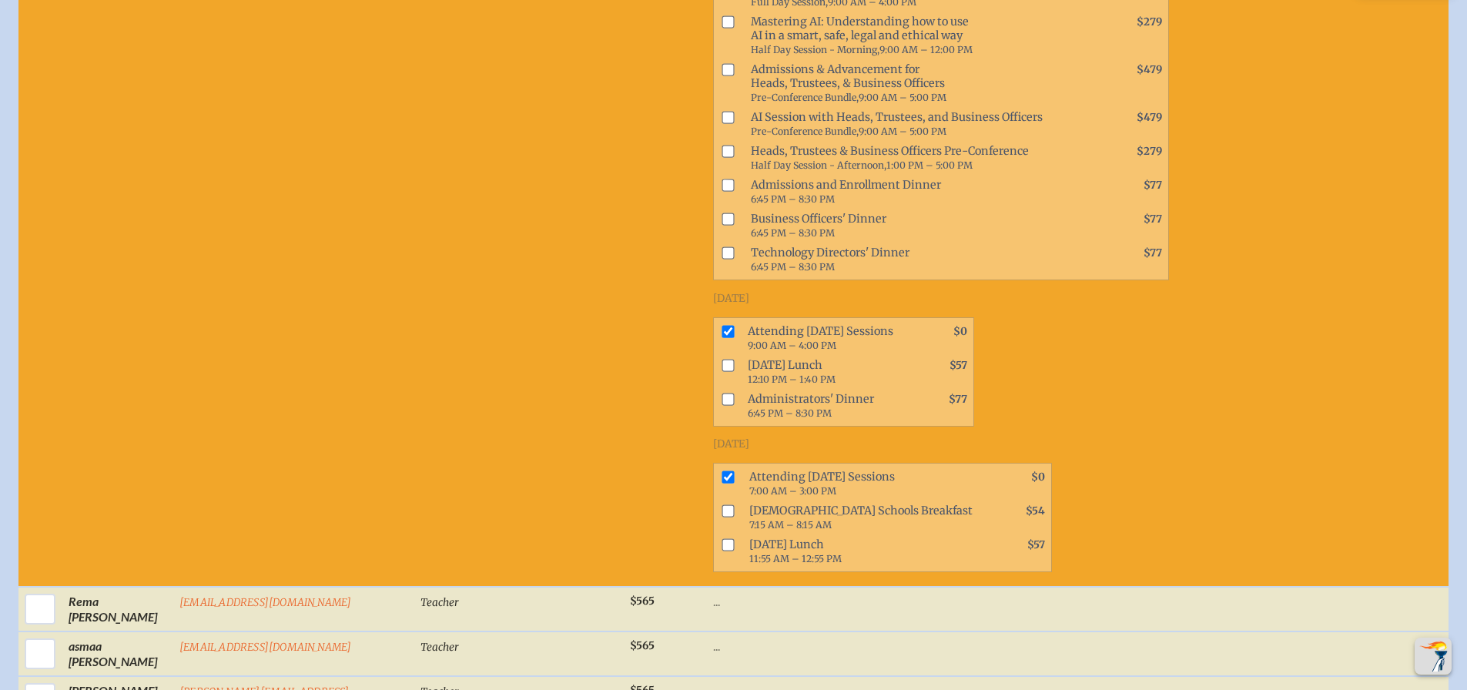
scroll to position [1387, 0]
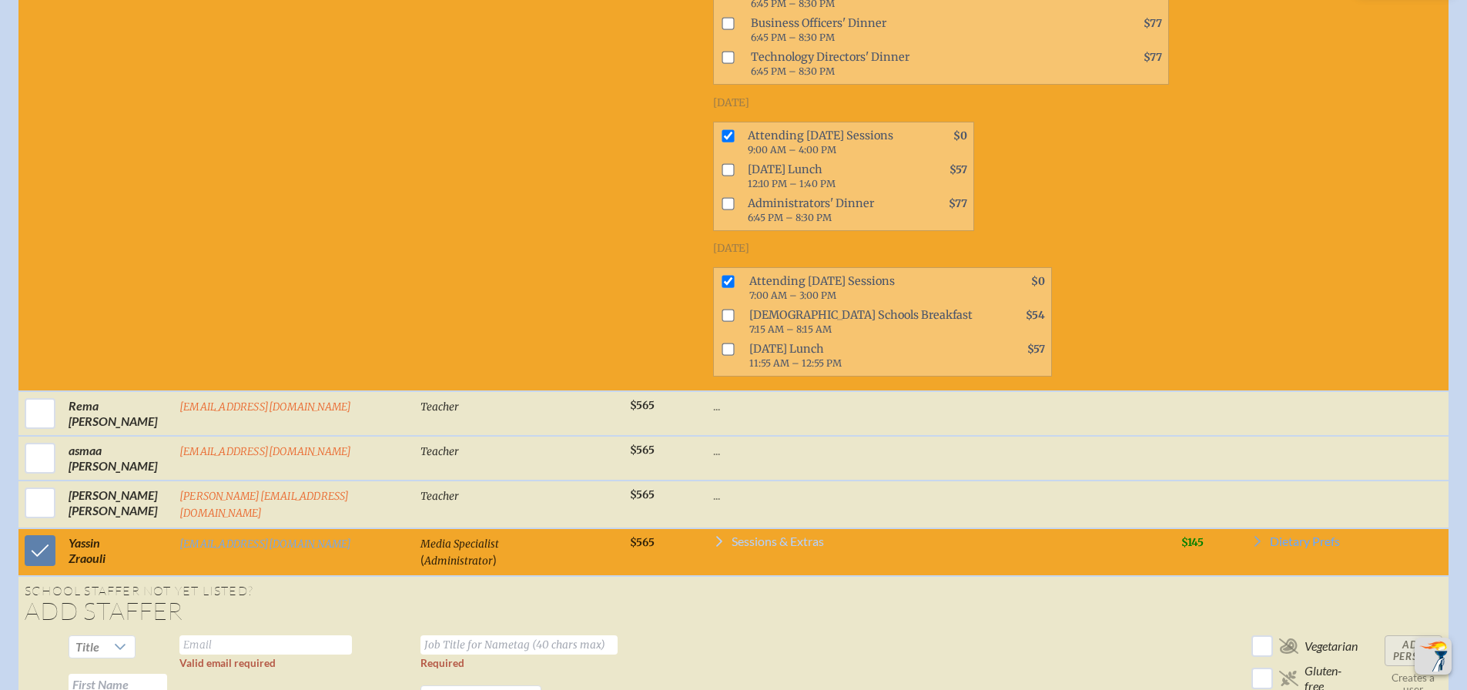
click at [732, 535] on span "Sessions & Extras" at bounding box center [778, 541] width 92 height 12
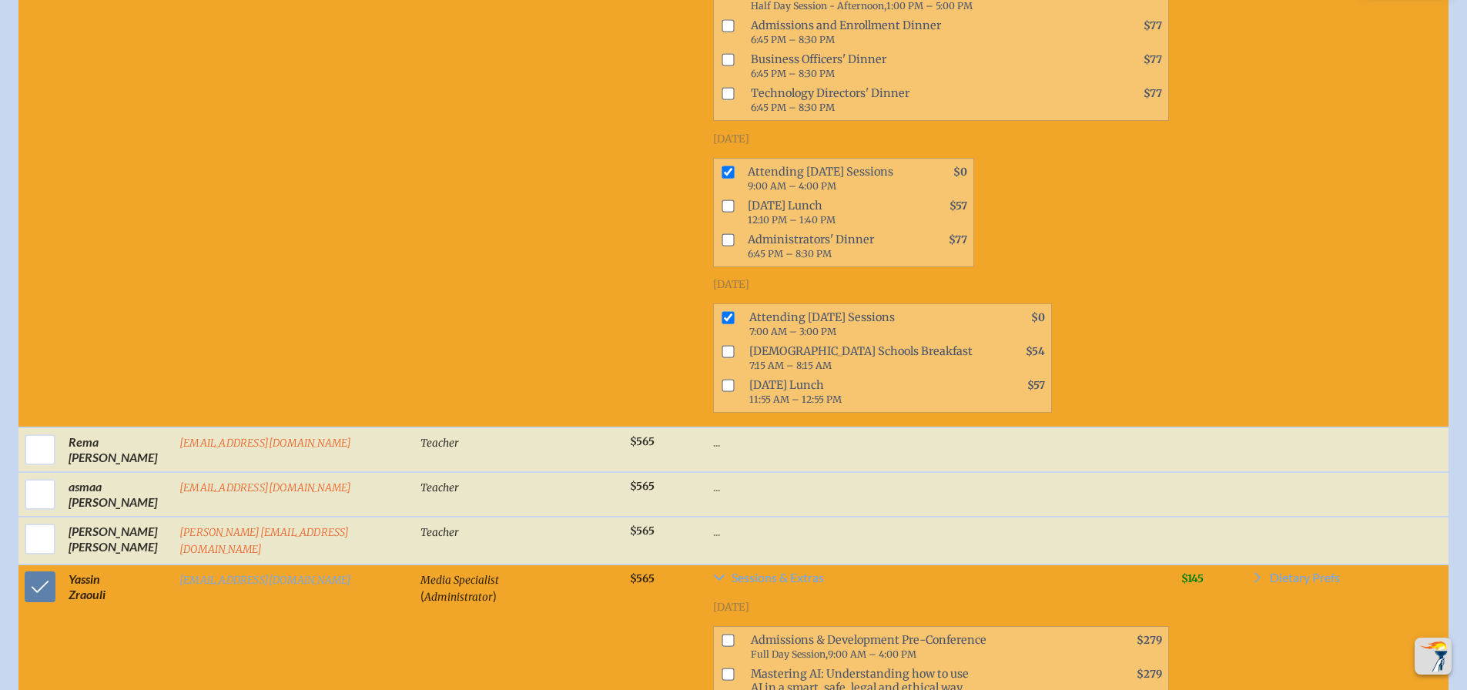
scroll to position [1309, 0]
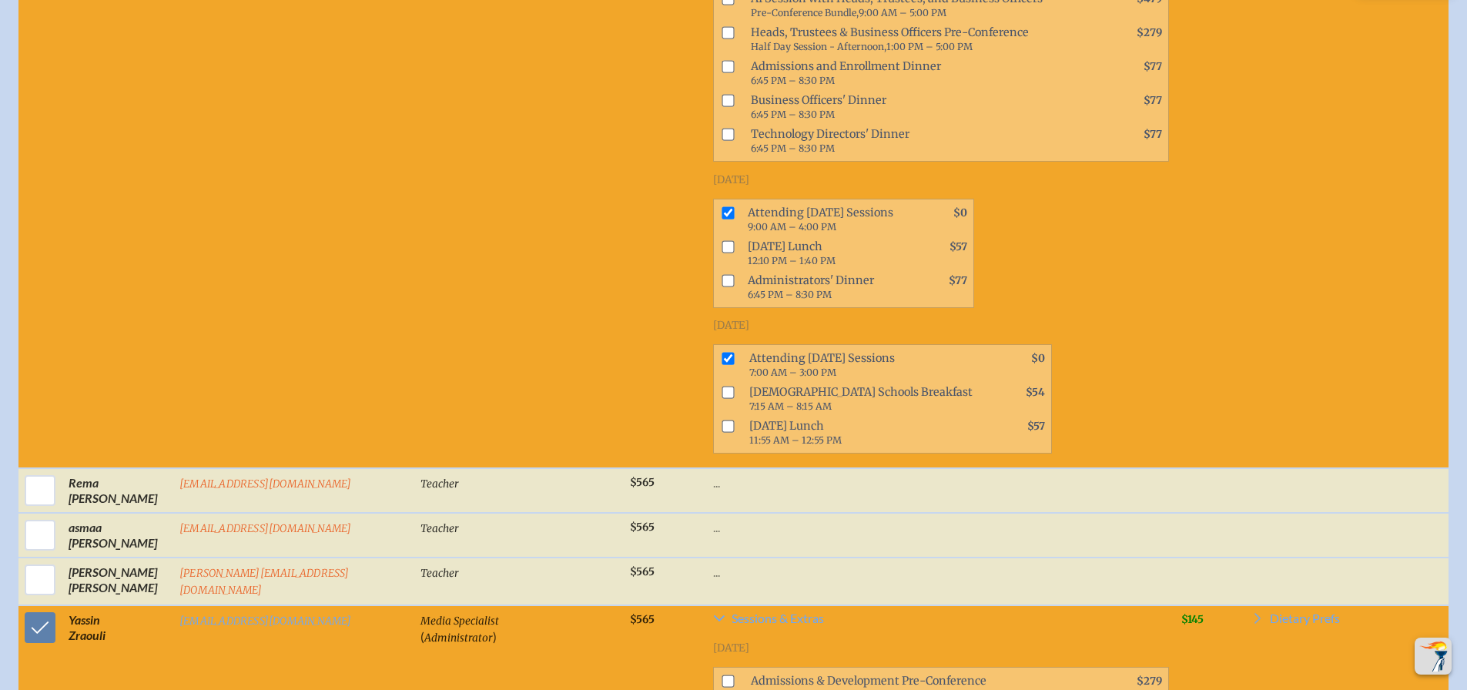
click at [722, 352] on input "checkbox" at bounding box center [728, 358] width 12 height 12
checkbox input "false"
click at [722, 206] on input "checkbox" at bounding box center [728, 212] width 12 height 12
checkbox input "false"
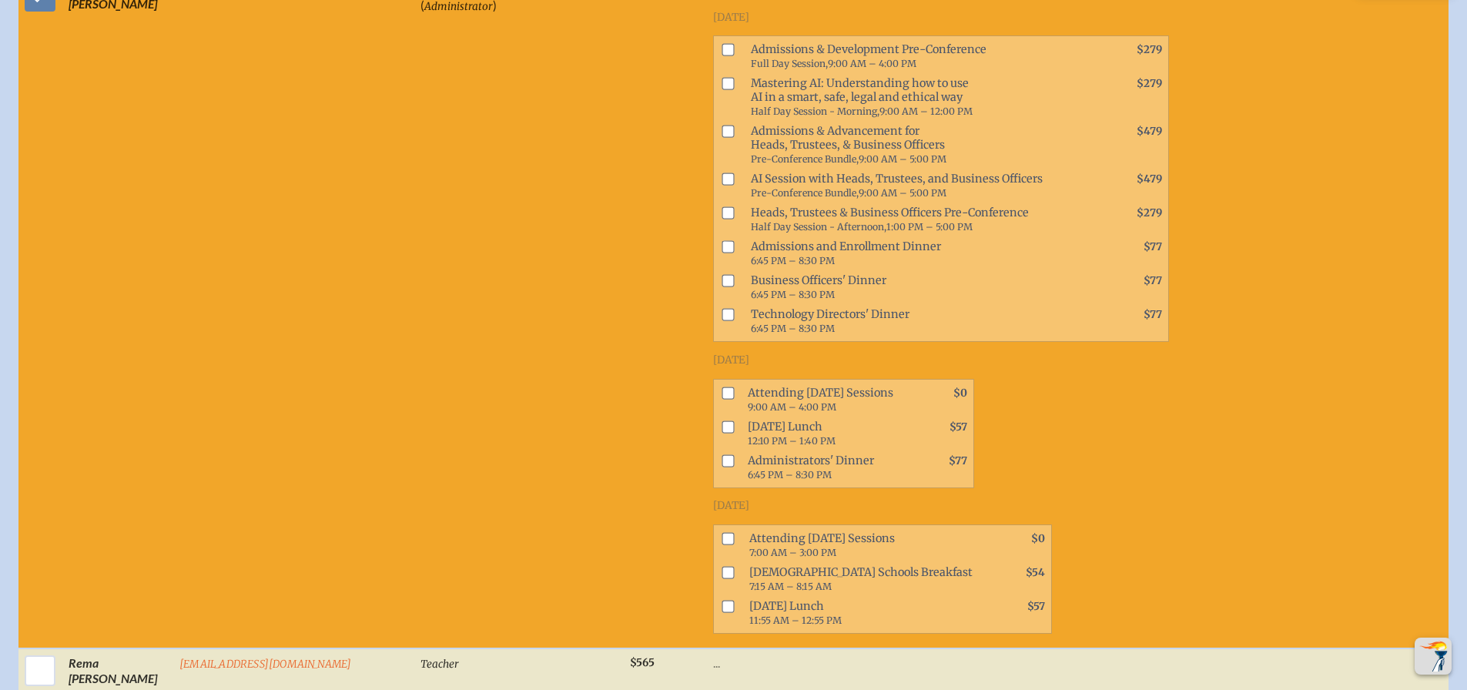
scroll to position [924, 0]
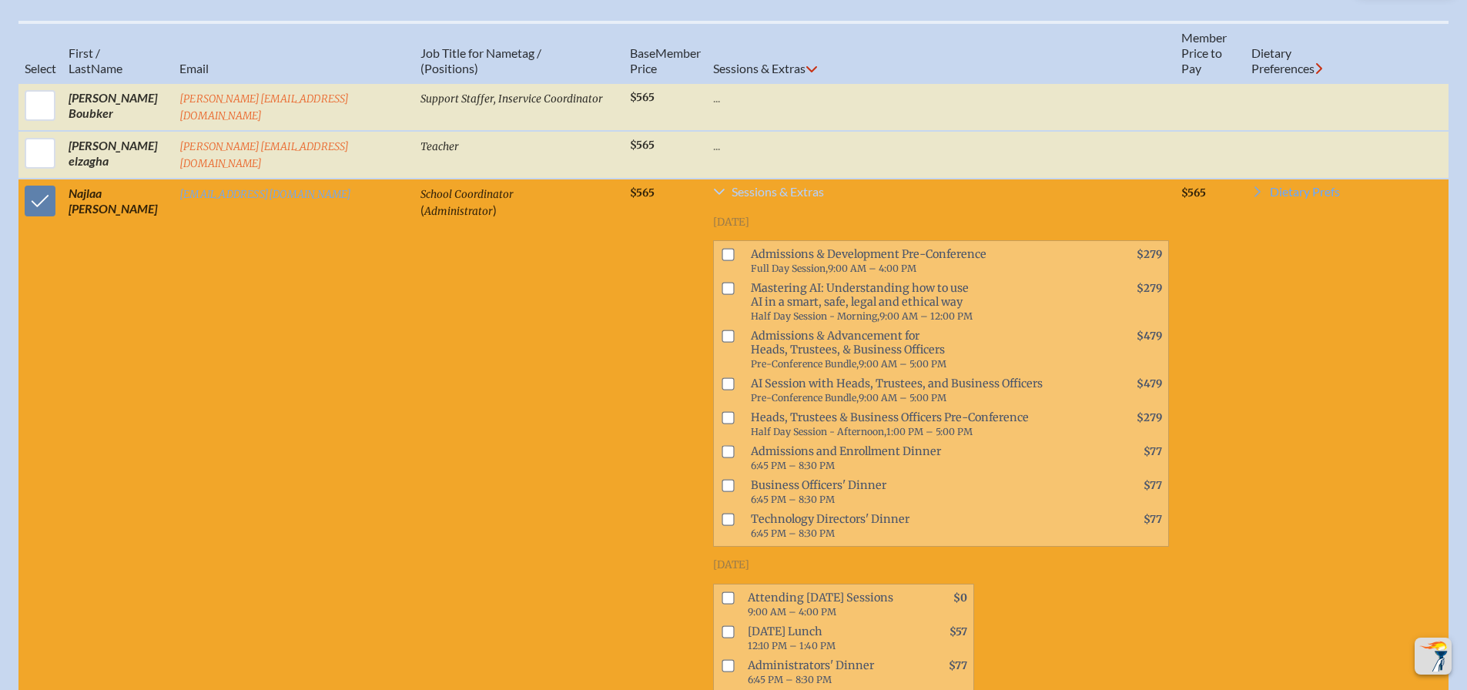
click at [732, 186] on span "Sessions & Extras" at bounding box center [778, 192] width 92 height 12
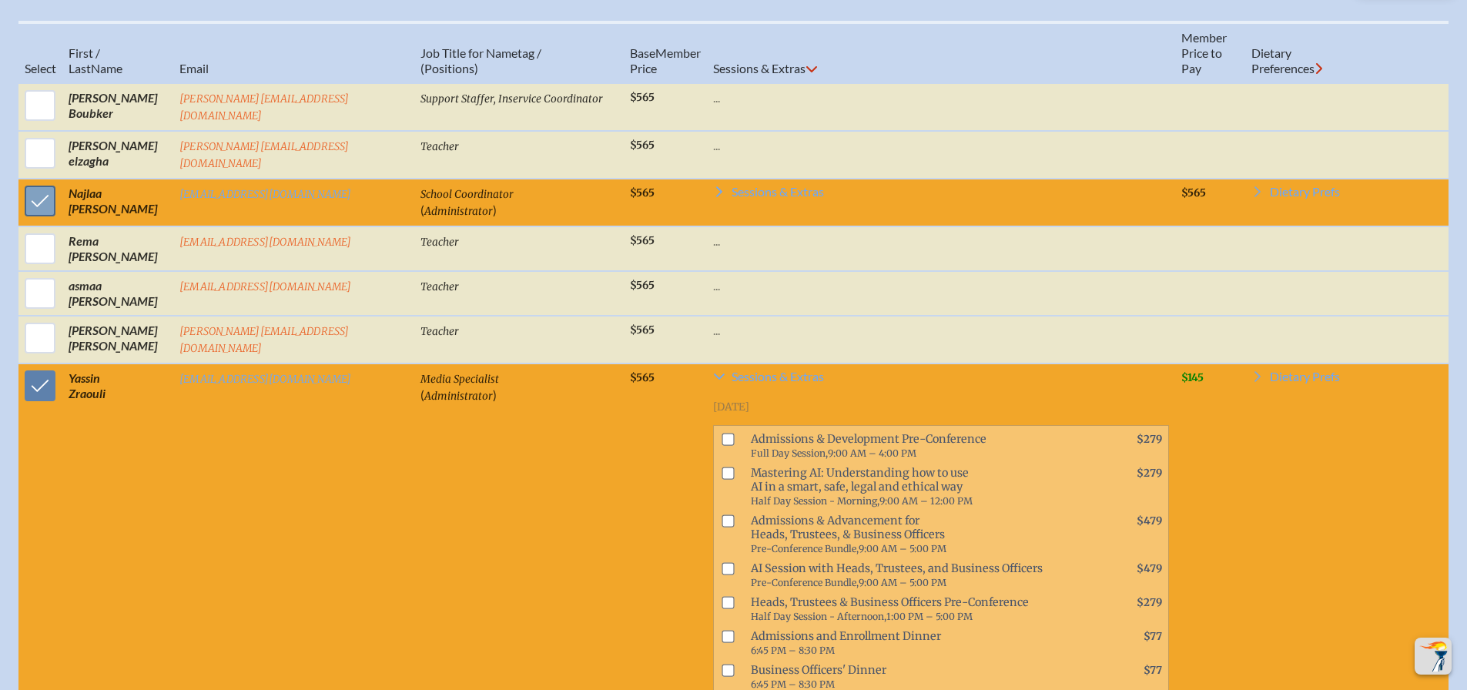
click at [37, 182] on input "checkbox" at bounding box center [40, 201] width 39 height 39
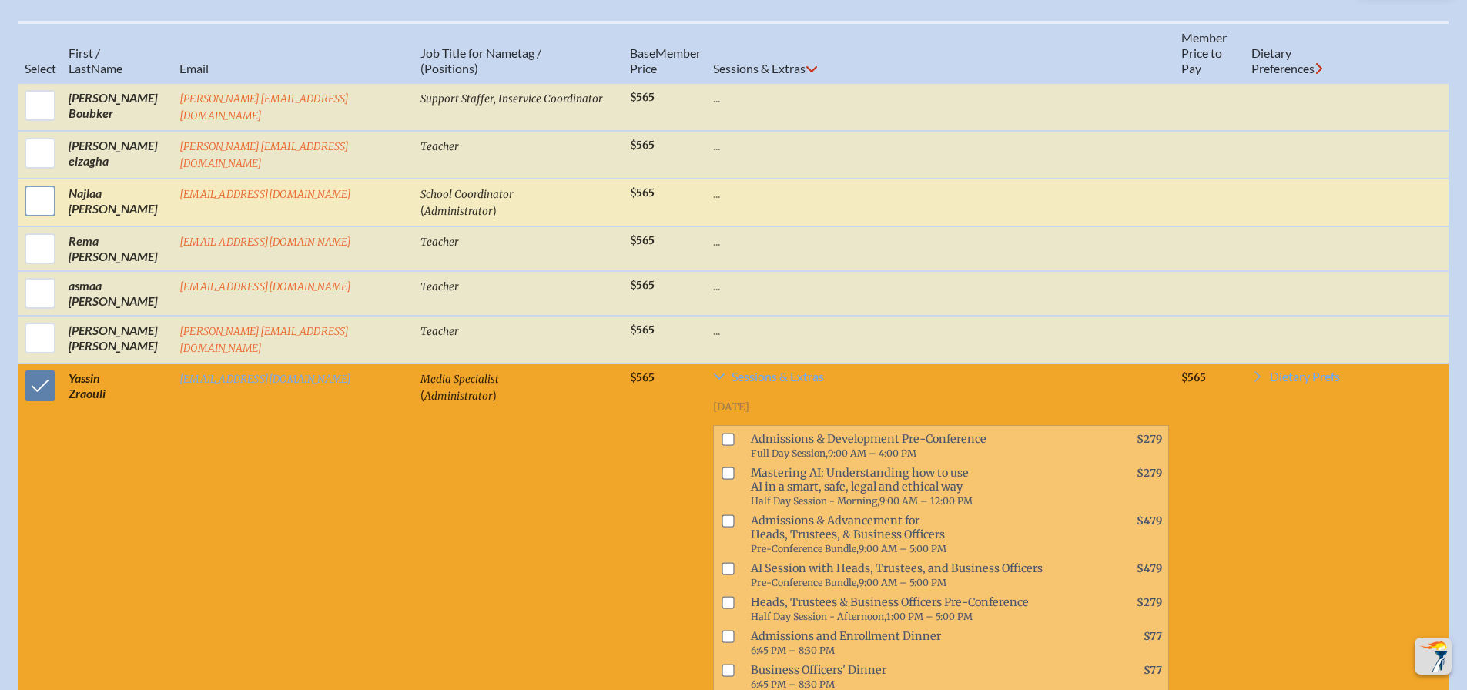
click at [31, 182] on input "checkbox" at bounding box center [40, 201] width 39 height 39
checkbox input "true"
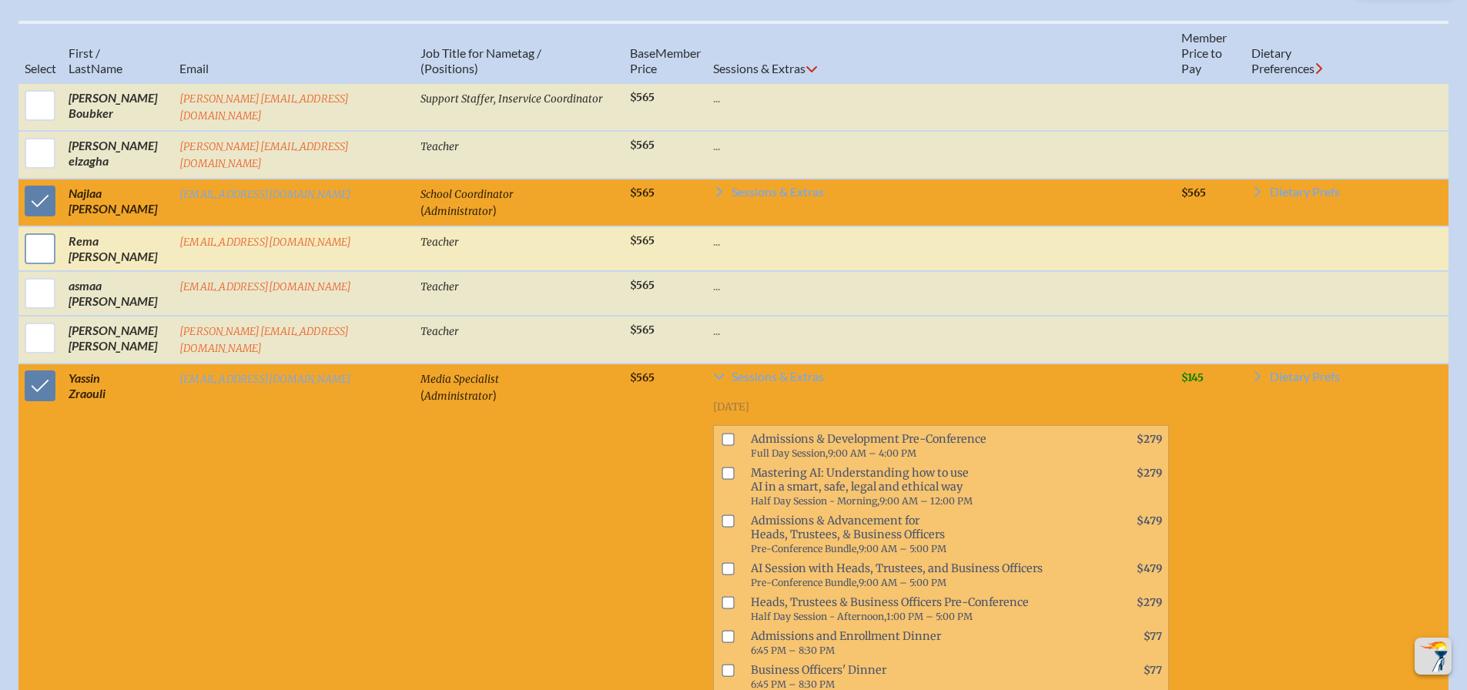
click at [37, 230] on input "checkbox" at bounding box center [40, 249] width 39 height 39
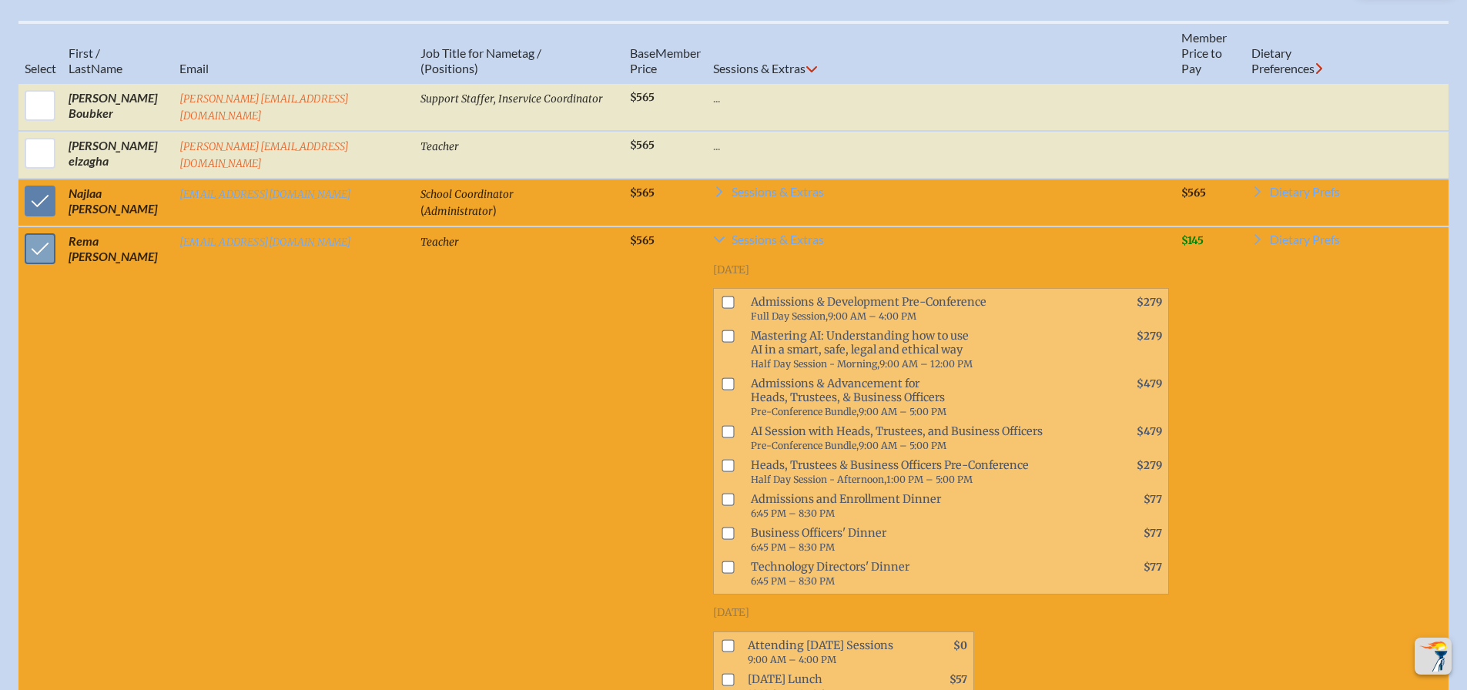
click at [36, 230] on input "checkbox" at bounding box center [40, 249] width 39 height 39
checkbox input "false"
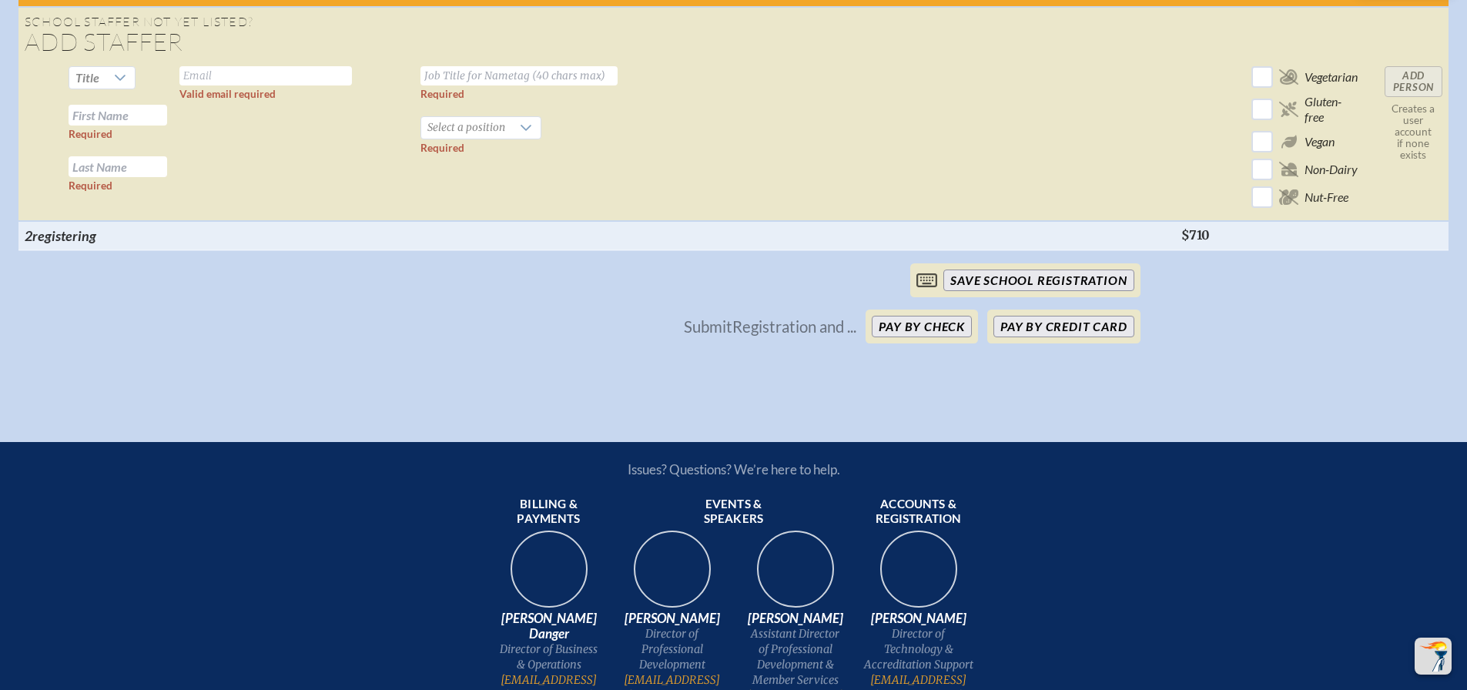
scroll to position [1757, 0]
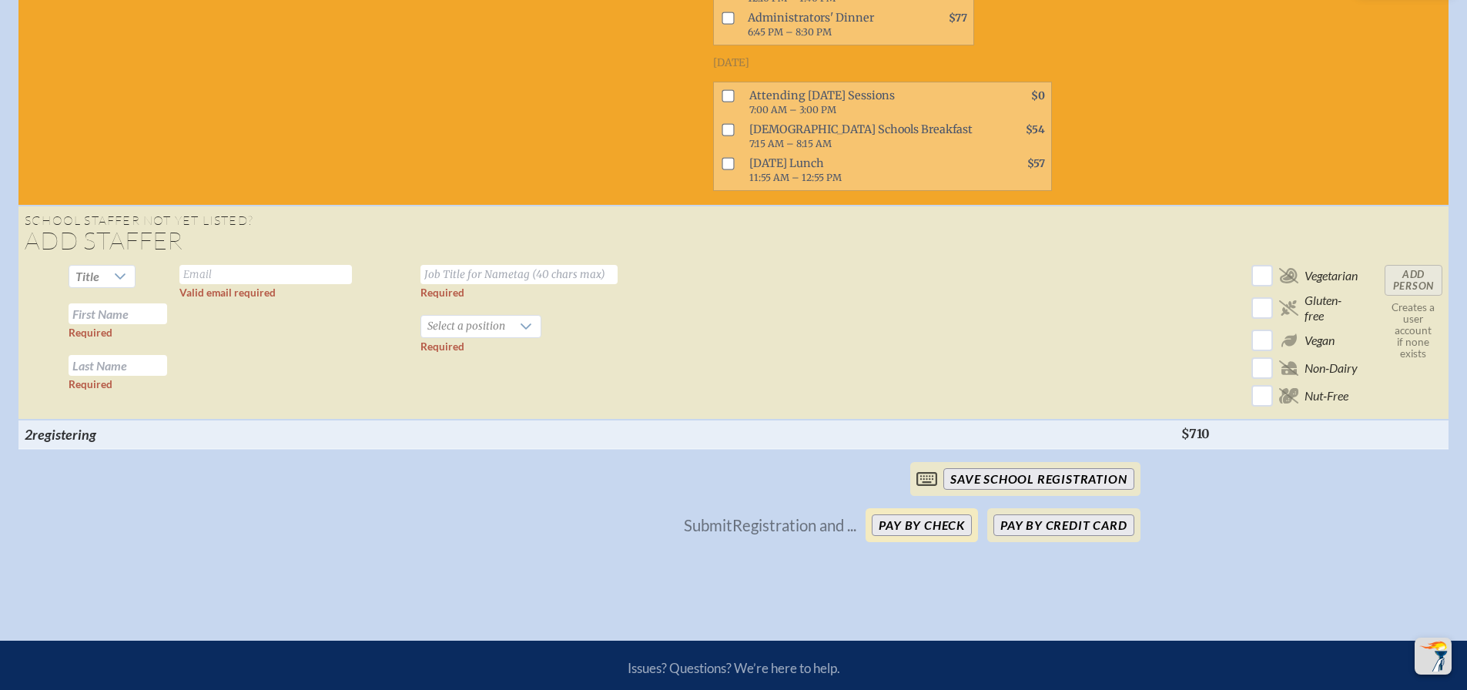
click at [904, 515] on button "Pay by Check" at bounding box center [922, 526] width 100 height 22
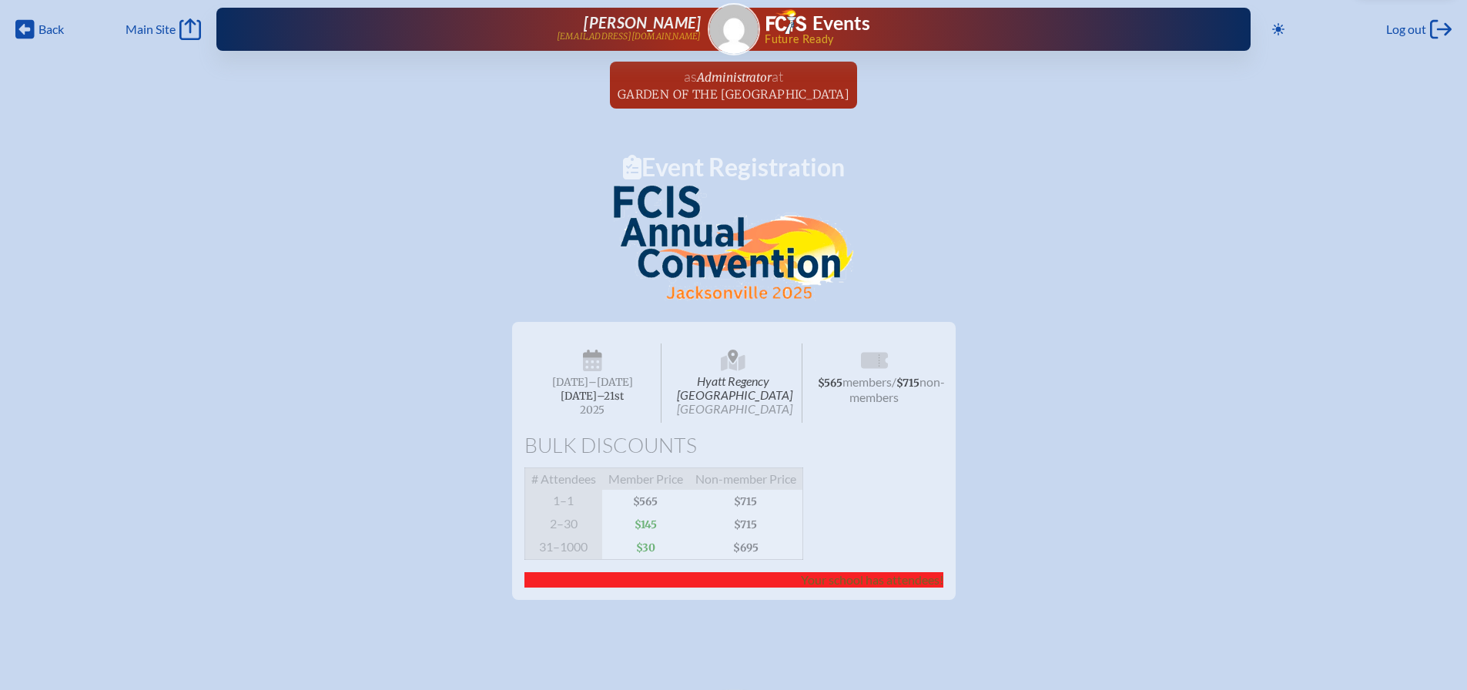
scroll to position [0, 0]
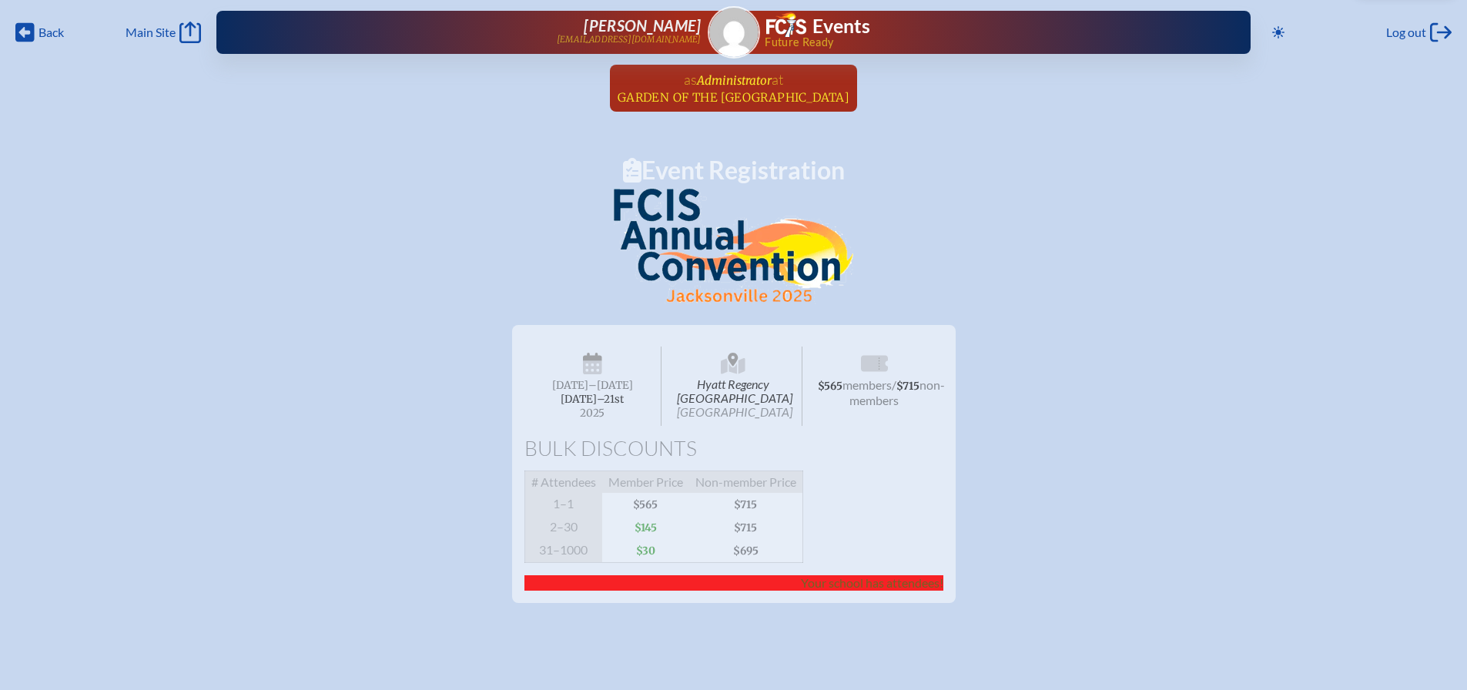
click at [733, 85] on span "Administrator" at bounding box center [734, 80] width 75 height 15
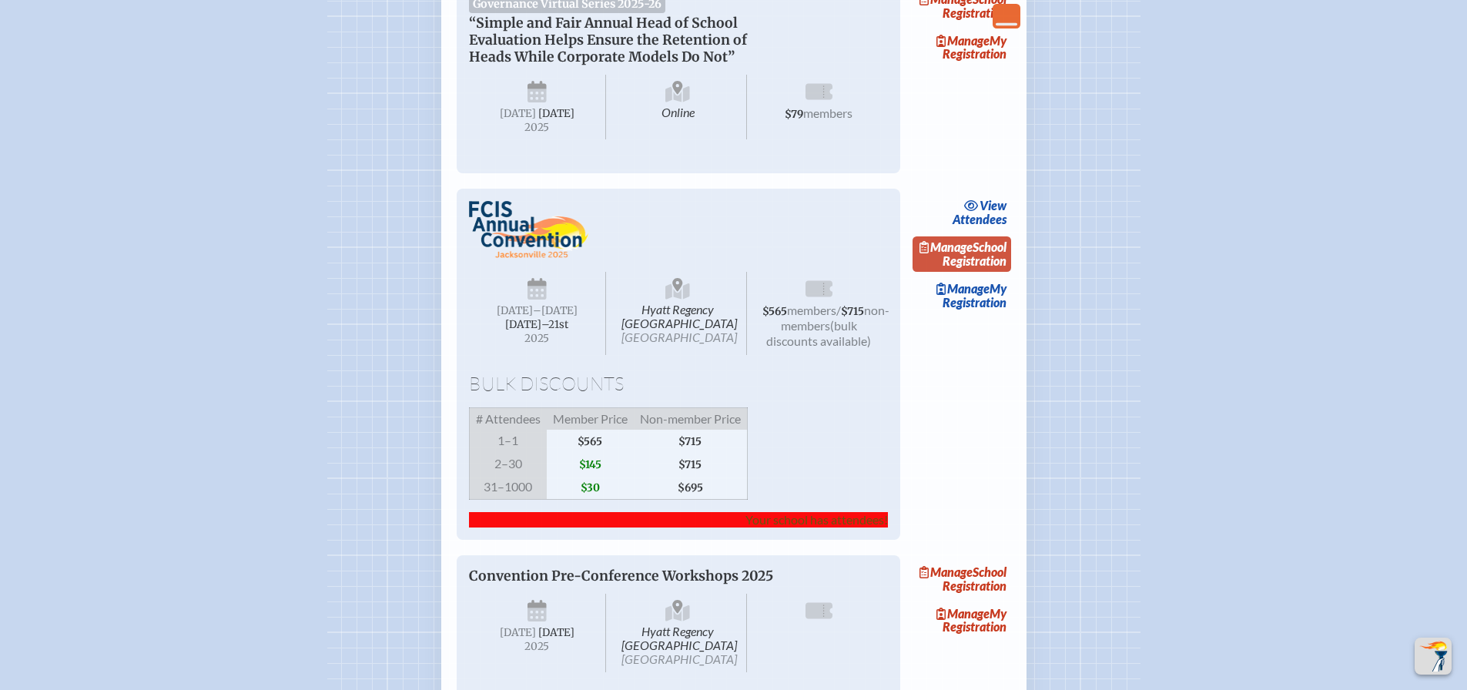
scroll to position [847, 0]
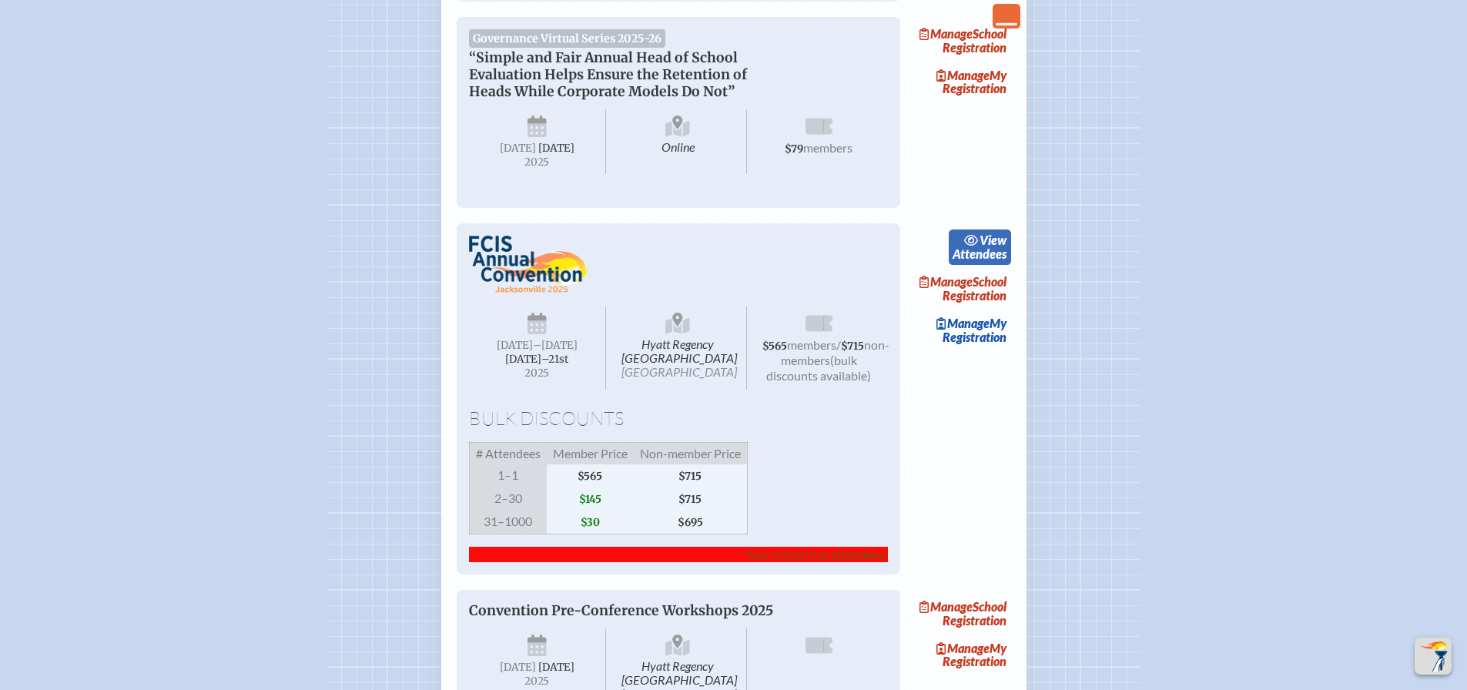
click at [991, 265] on link "view Attendees" at bounding box center [980, 247] width 62 height 35
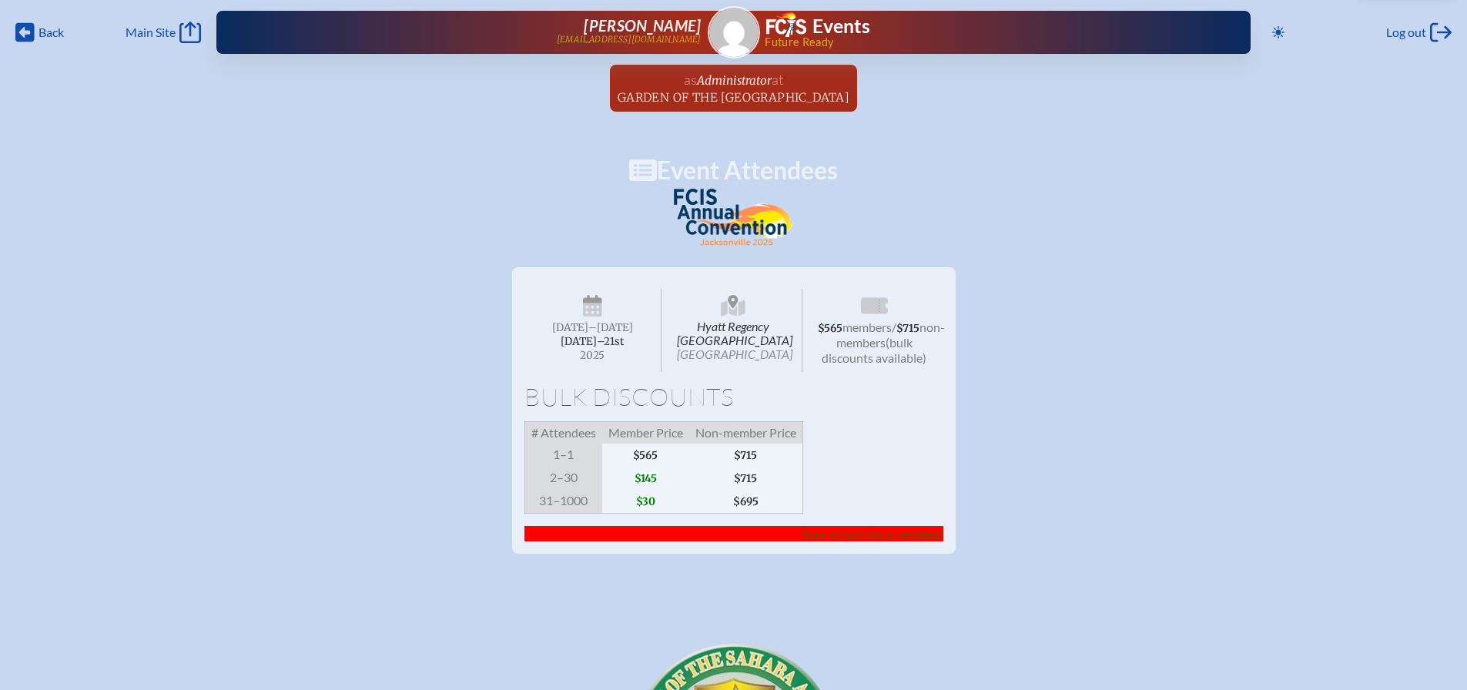
click at [882, 541] on span "Your school has attendees!" at bounding box center [872, 533] width 143 height 15
click at [143, 25] on link "Main Site Main Site" at bounding box center [163, 33] width 75 height 22
